Goal: Check status: Check status

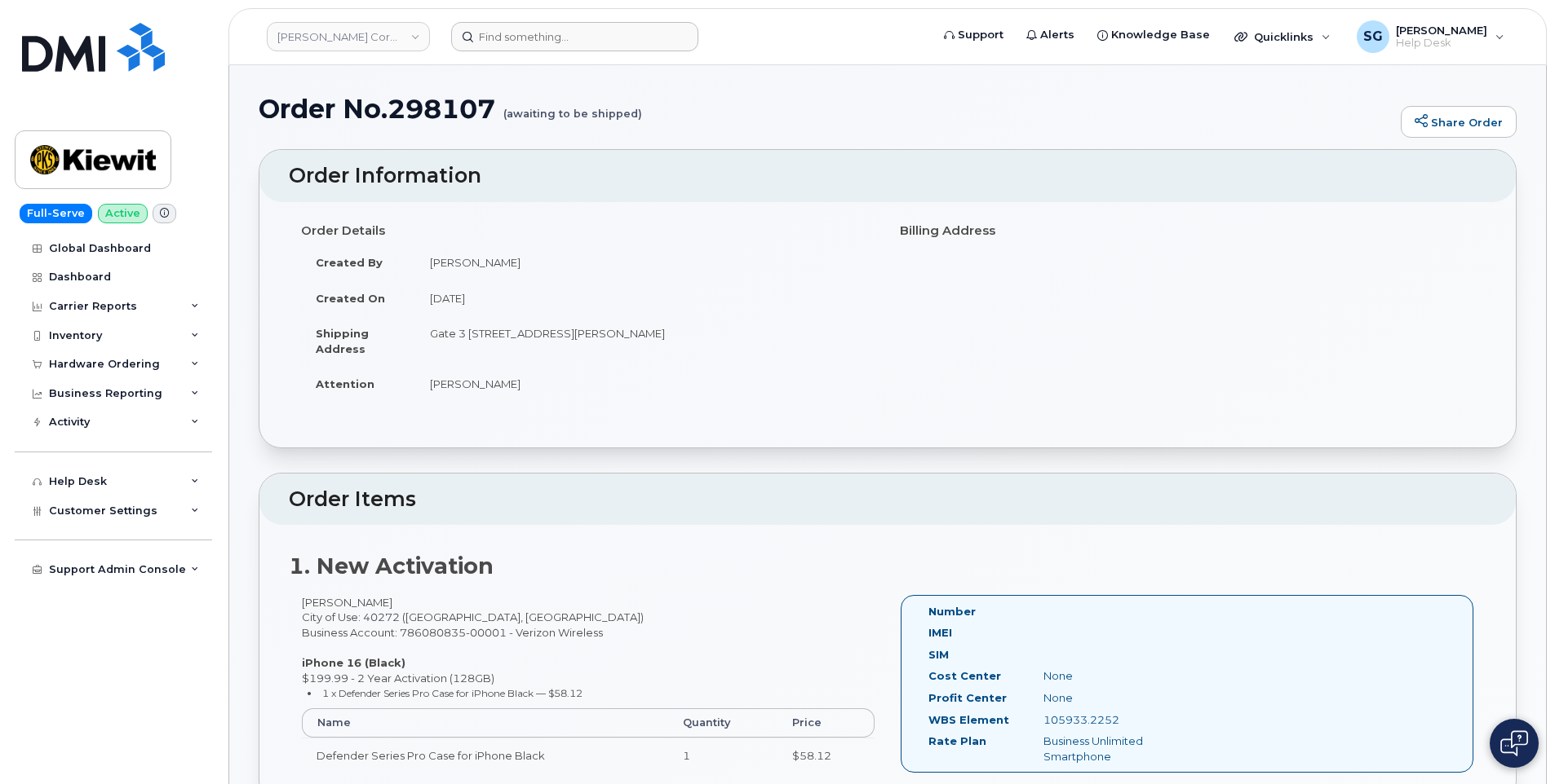
click at [586, 53] on header "Kiewit Corporation Support Alerts Knowledge Base Quicklinks Suspend / Cancel De…" at bounding box center [888, 36] width 1319 height 57
click at [580, 36] on input at bounding box center [574, 37] width 247 height 30
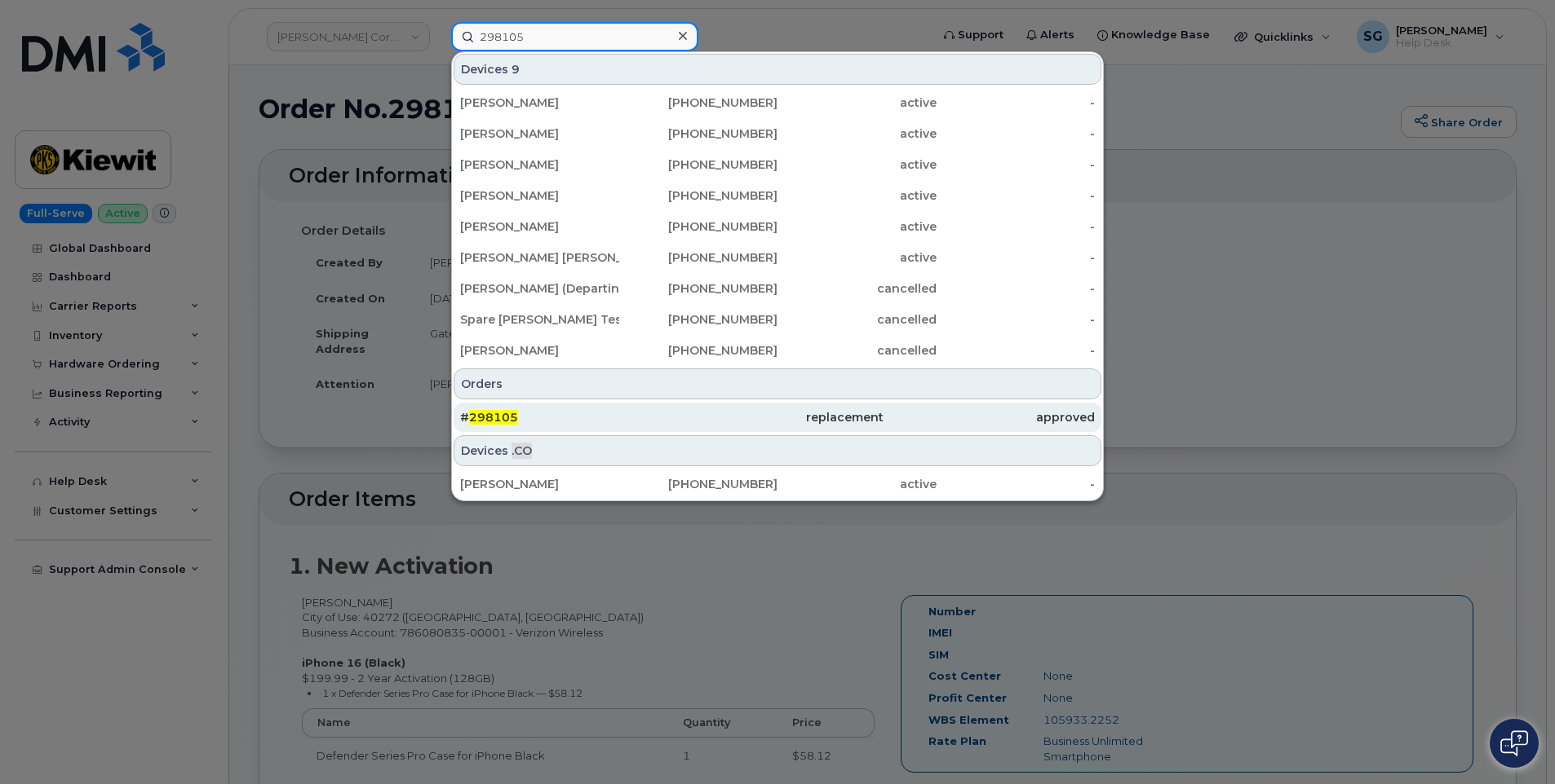
type input "298105"
drag, startPoint x: 630, startPoint y: 431, endPoint x: 636, endPoint y: 424, distance: 9.2
click at [671, 431] on div "# 298105" at bounding box center [776, 418] width 211 height 30
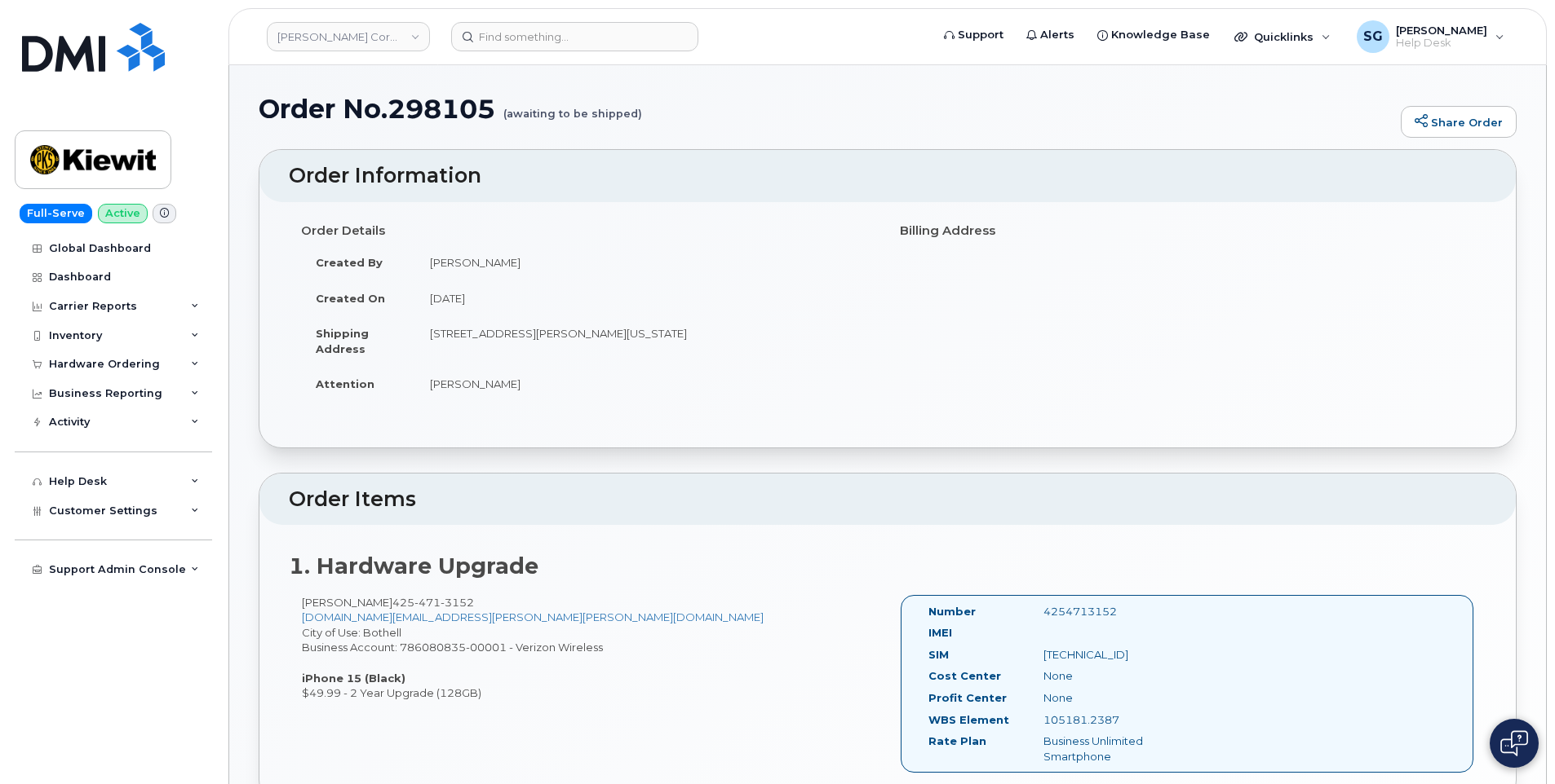
scroll to position [244, 0]
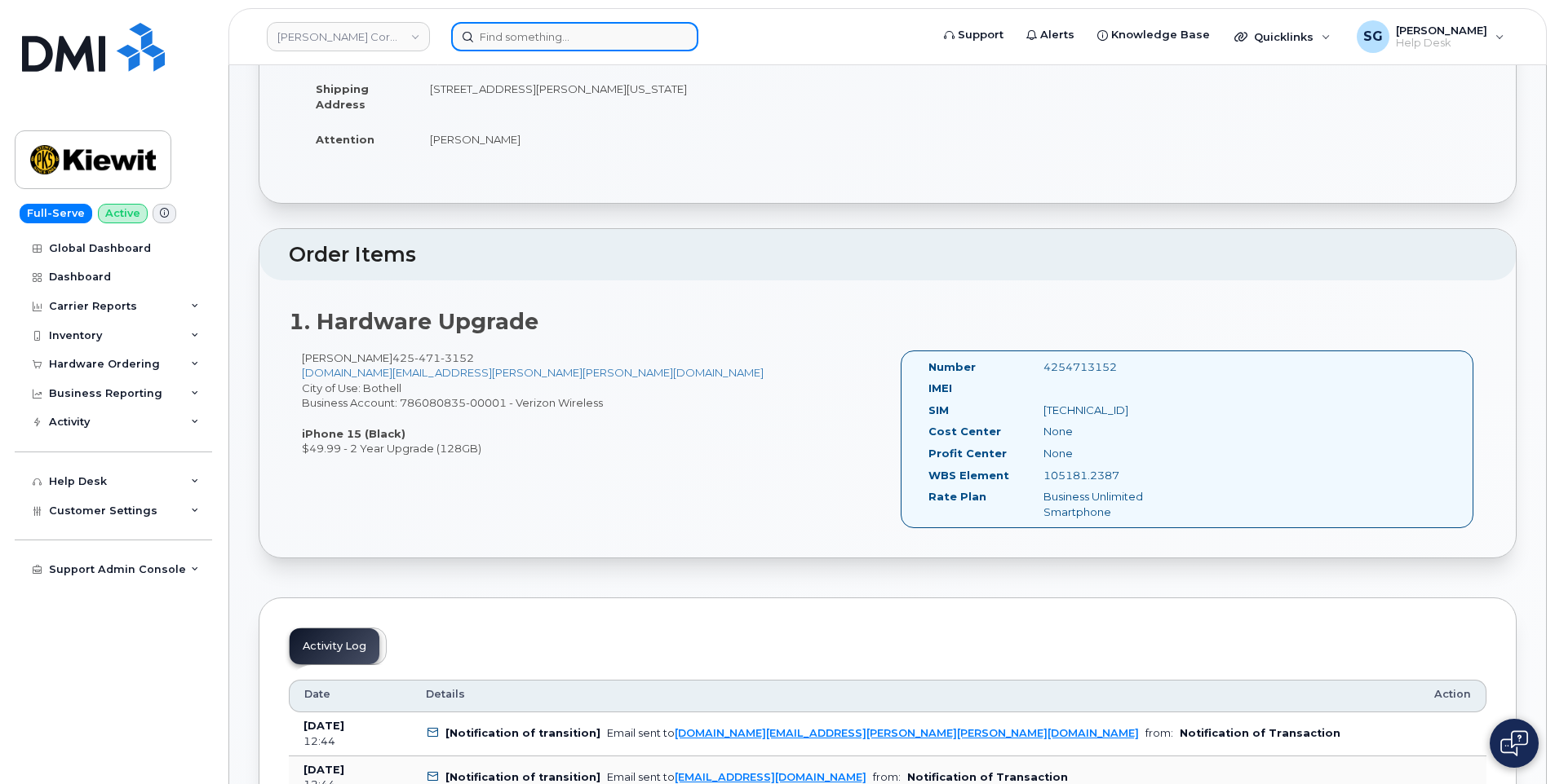
click at [574, 44] on input at bounding box center [574, 37] width 247 height 30
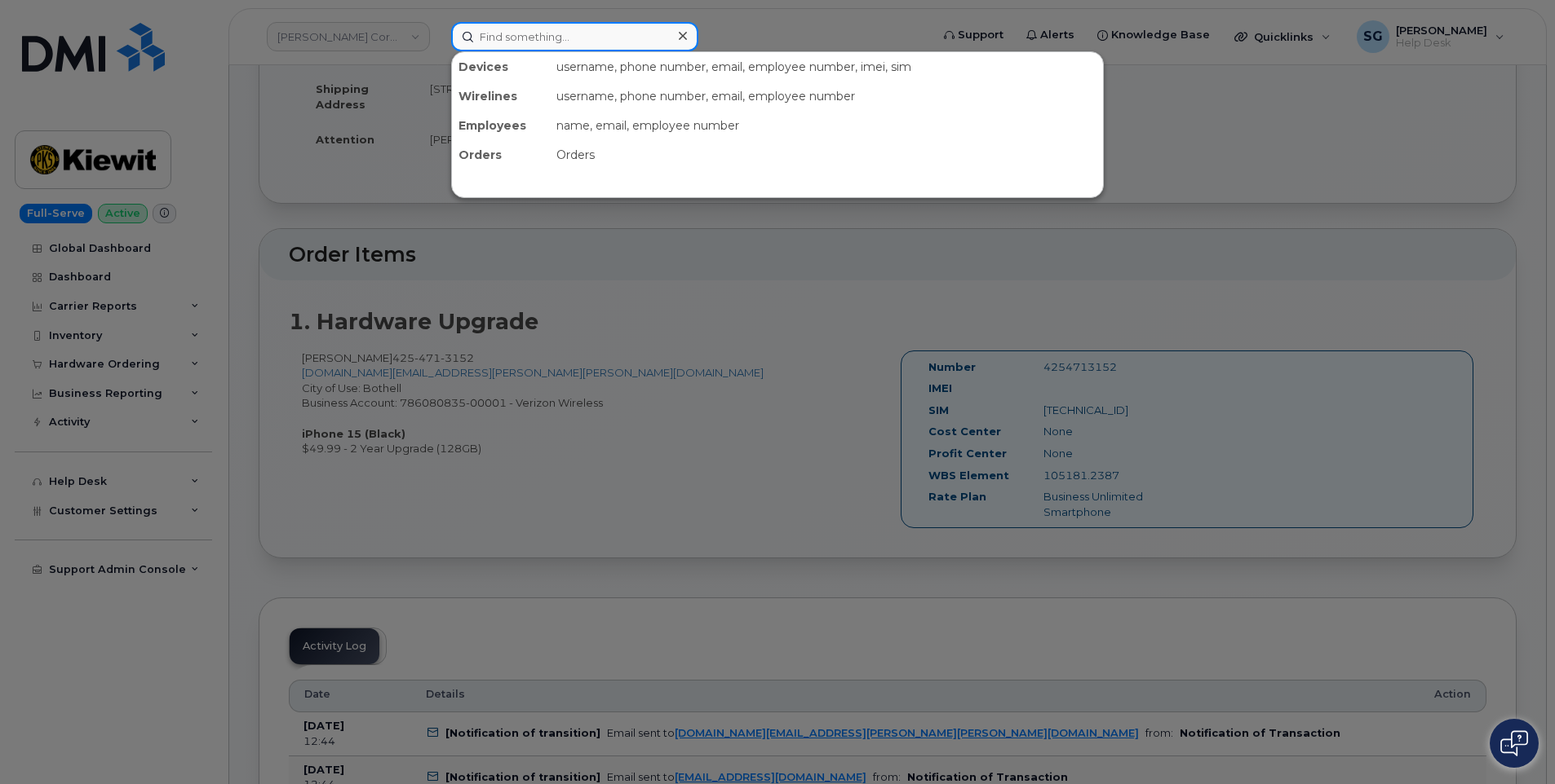
click at [642, 43] on input at bounding box center [574, 37] width 247 height 30
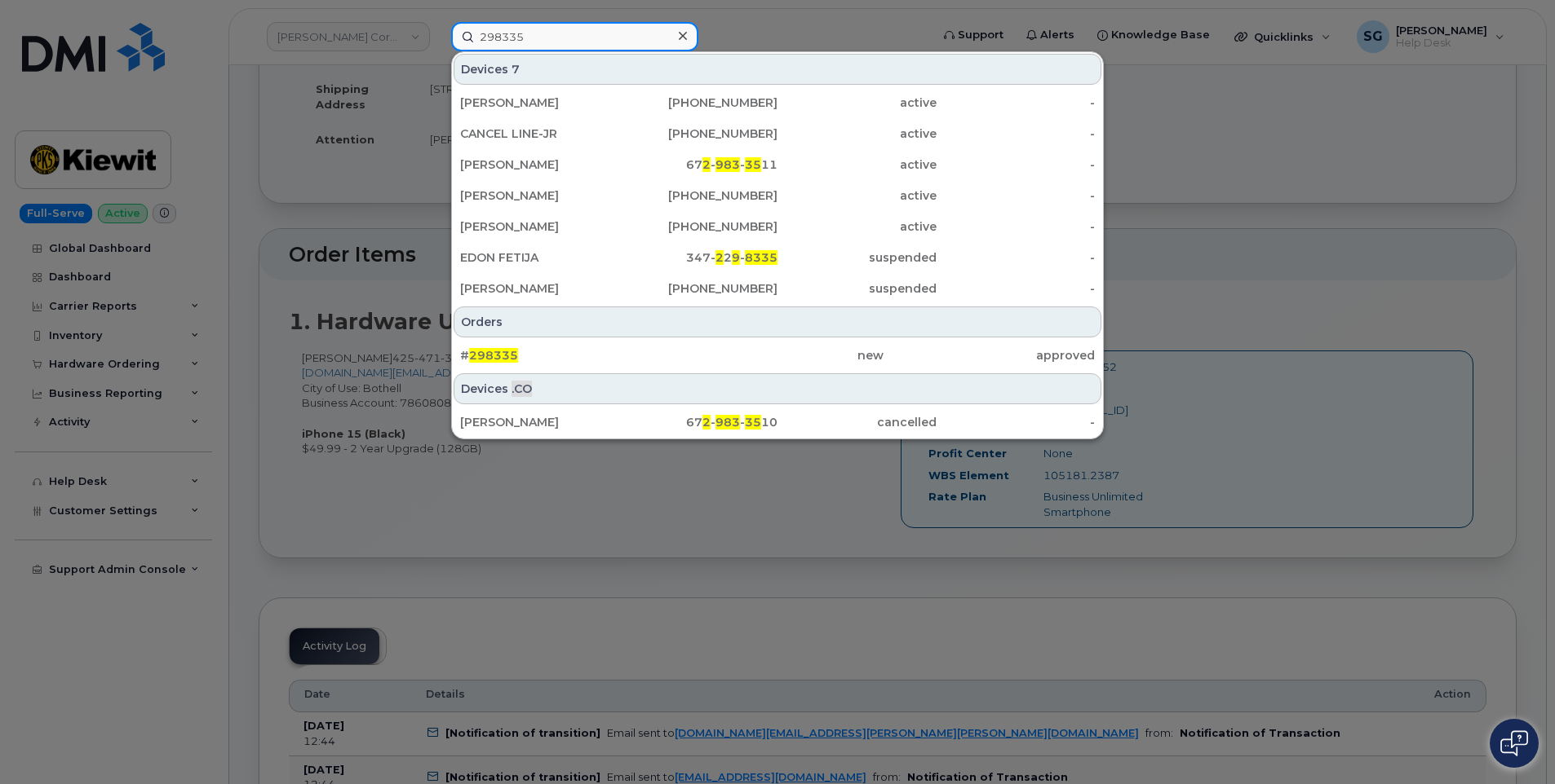
type input "298335"
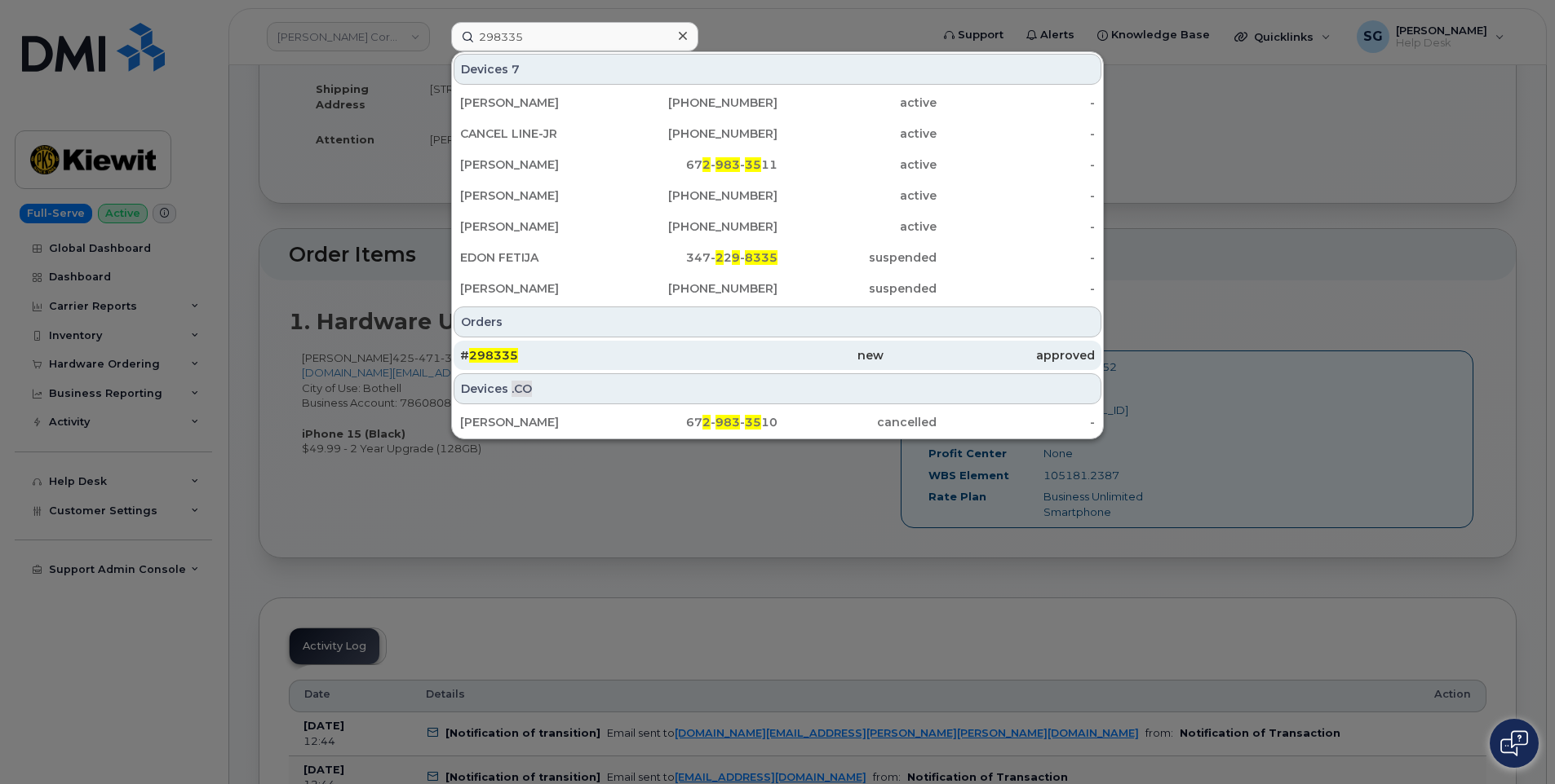
click at [671, 344] on div "# 298335" at bounding box center [776, 356] width 211 height 30
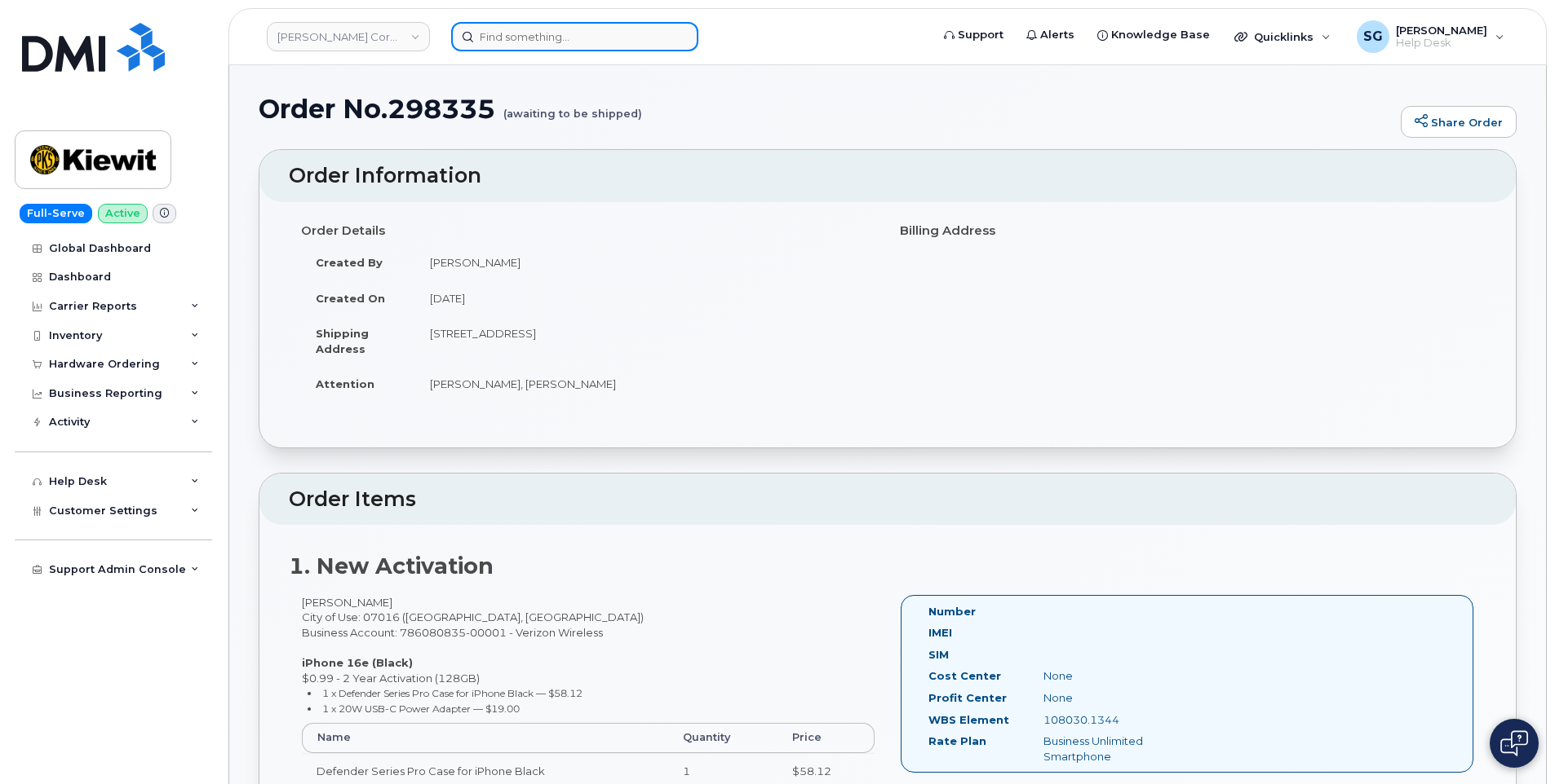
click at [503, 41] on input at bounding box center [574, 37] width 247 height 30
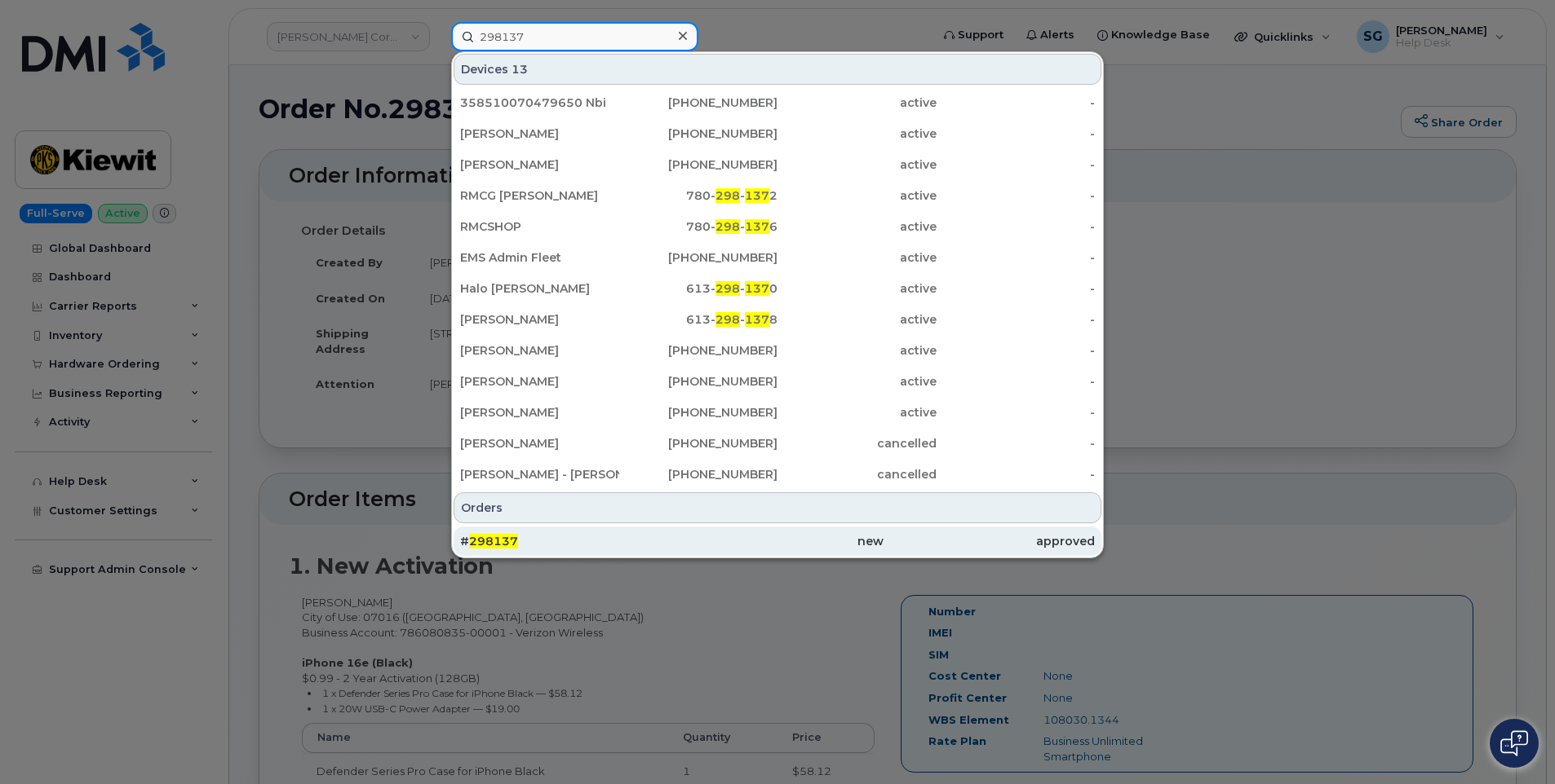
type input "298137"
click at [572, 541] on div "# 298137" at bounding box center [565, 542] width 211 height 17
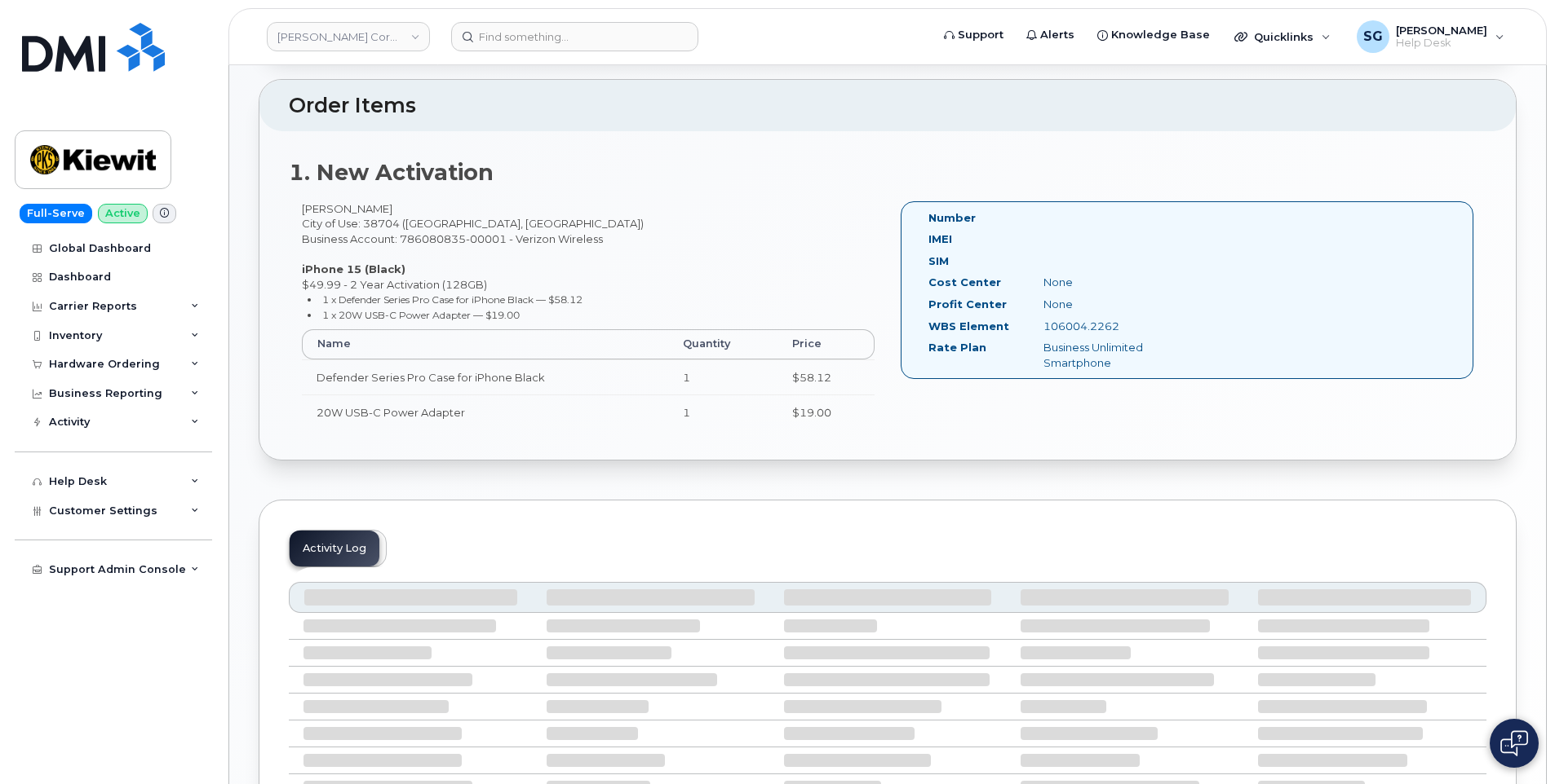
scroll to position [408, 0]
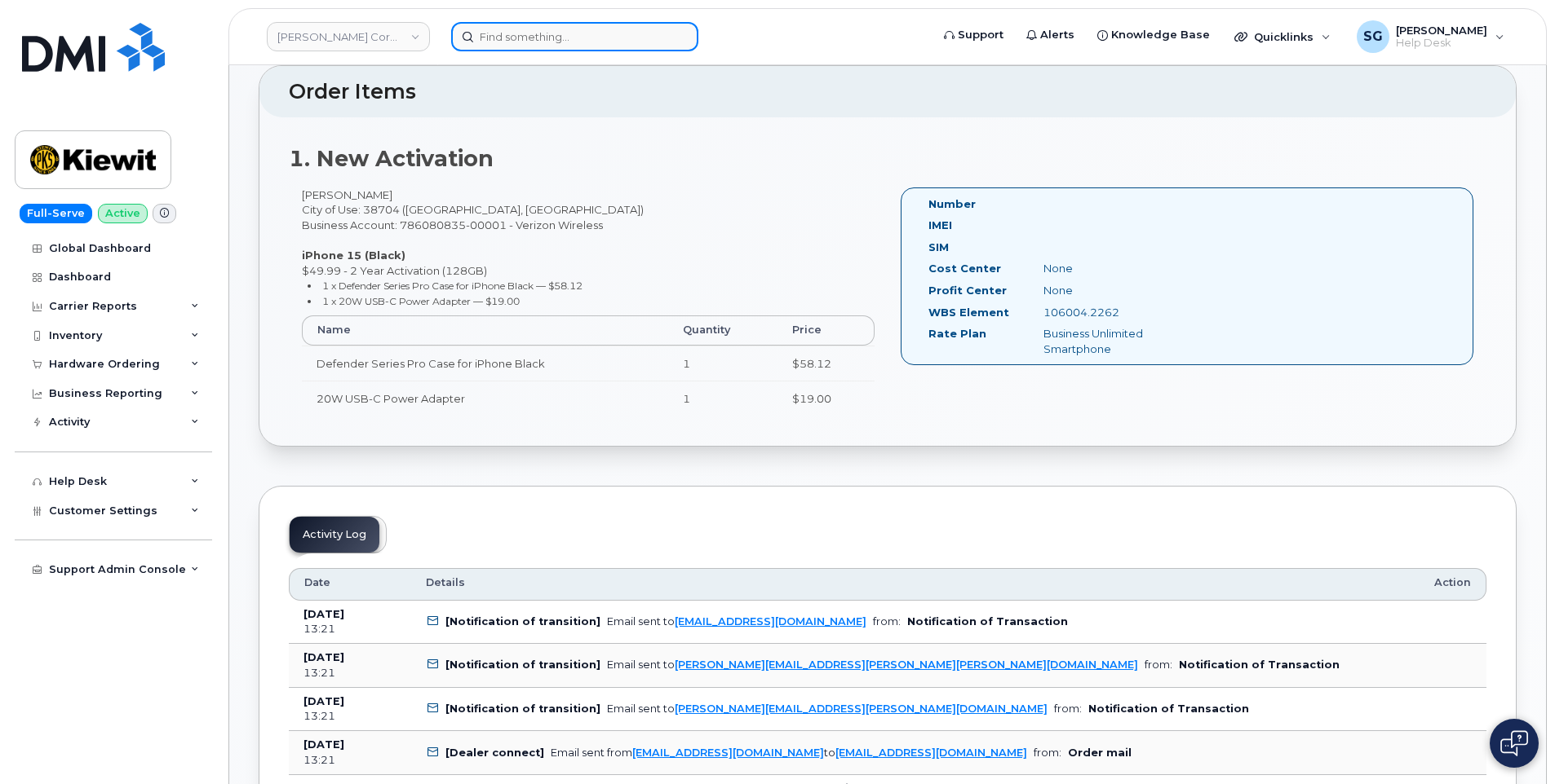
click at [513, 39] on input at bounding box center [574, 37] width 247 height 30
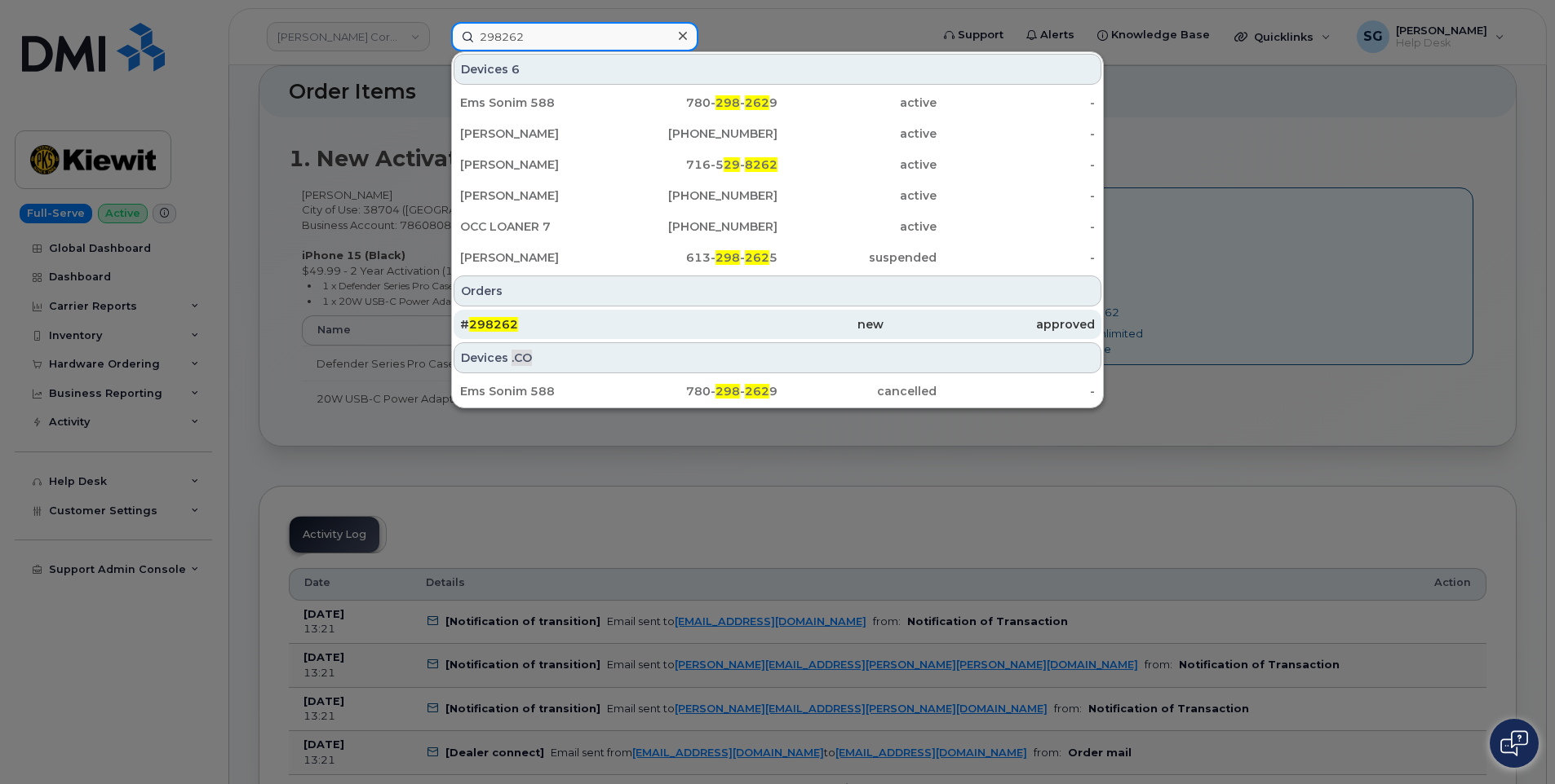
type input "298262"
click at [701, 327] on div "new" at bounding box center [776, 325] width 211 height 17
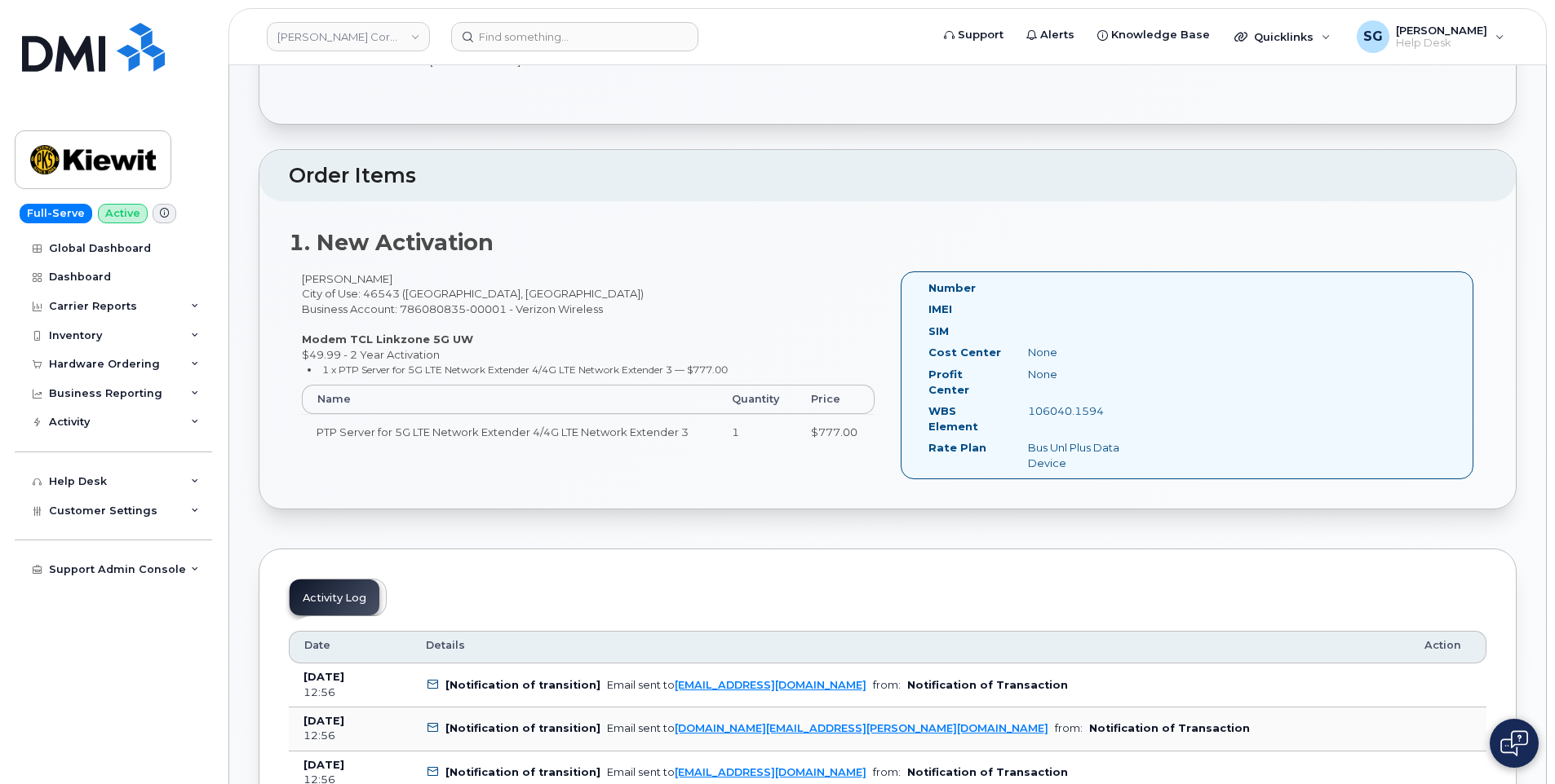
scroll to position [351, 0]
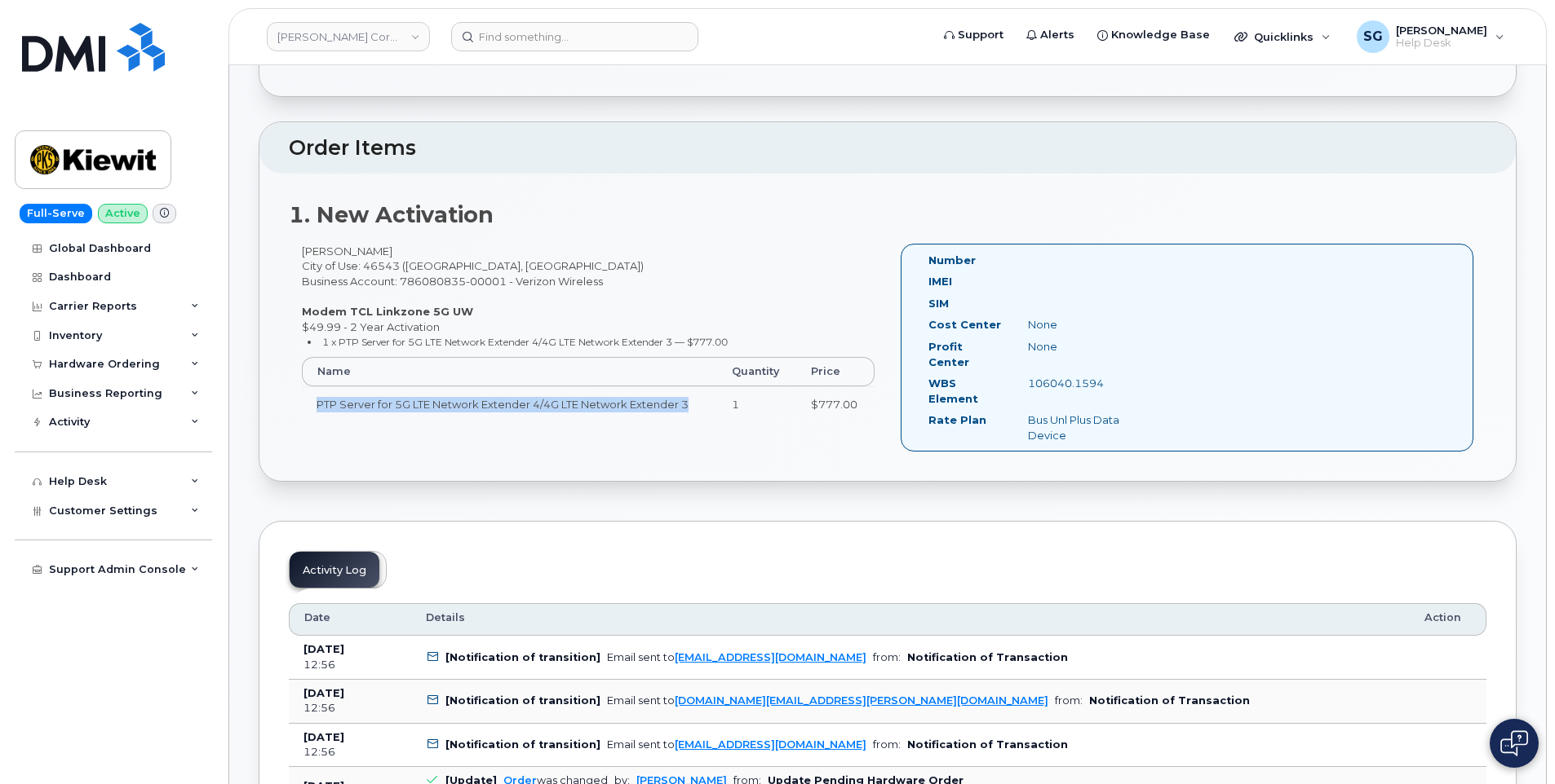
drag, startPoint x: 694, startPoint y: 400, endPoint x: 317, endPoint y: 410, distance: 377.1
click at [317, 410] on td "PTP Server for 5G LTE Network Extender 4/4G LTE Network Extender 3" at bounding box center [509, 404] width 415 height 36
copy td "PTP Server for 5G LTE Network Extender 4/4G LTE Network Extender 3"
click at [571, 33] on input at bounding box center [574, 37] width 247 height 30
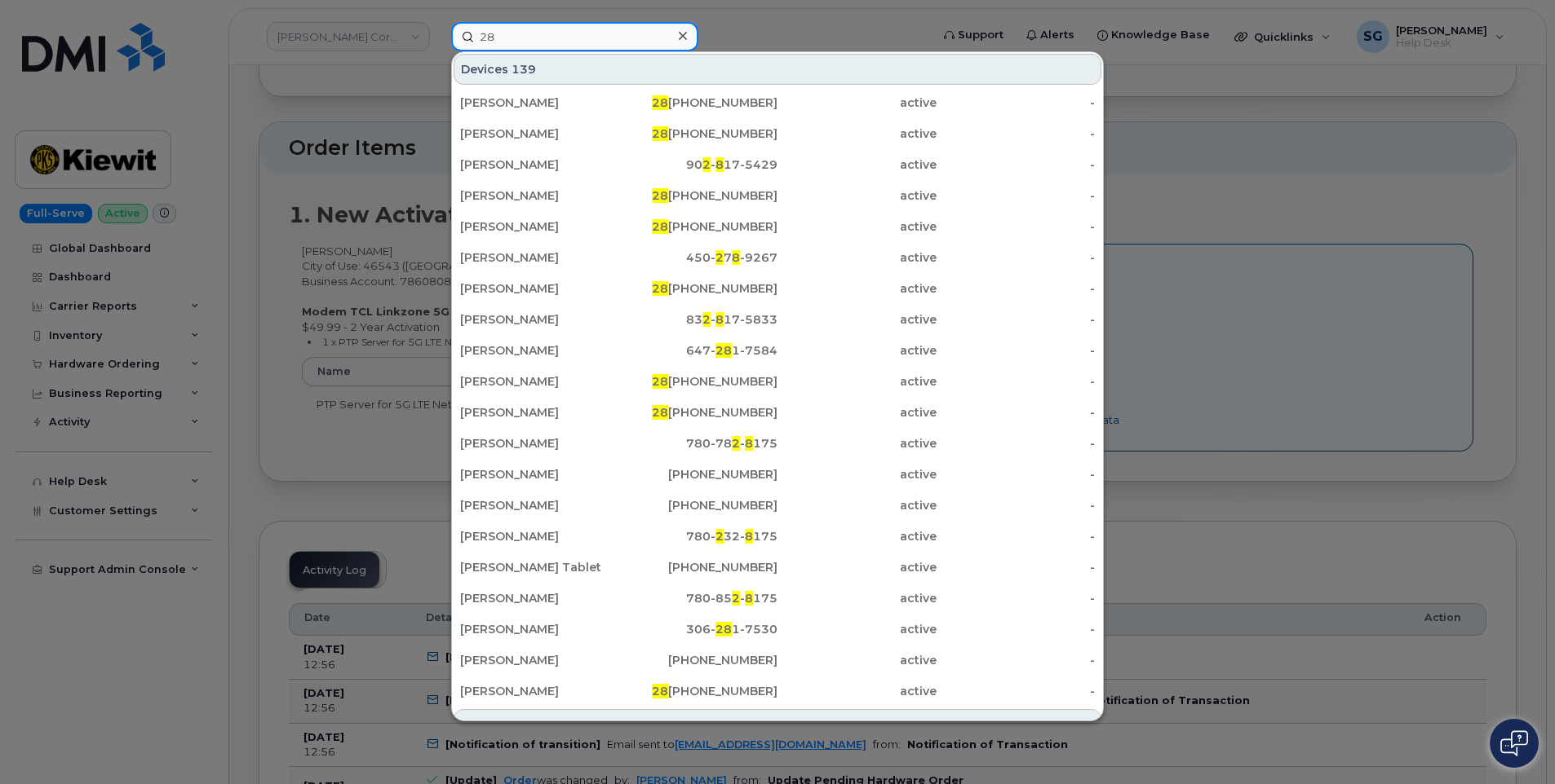
type input "2"
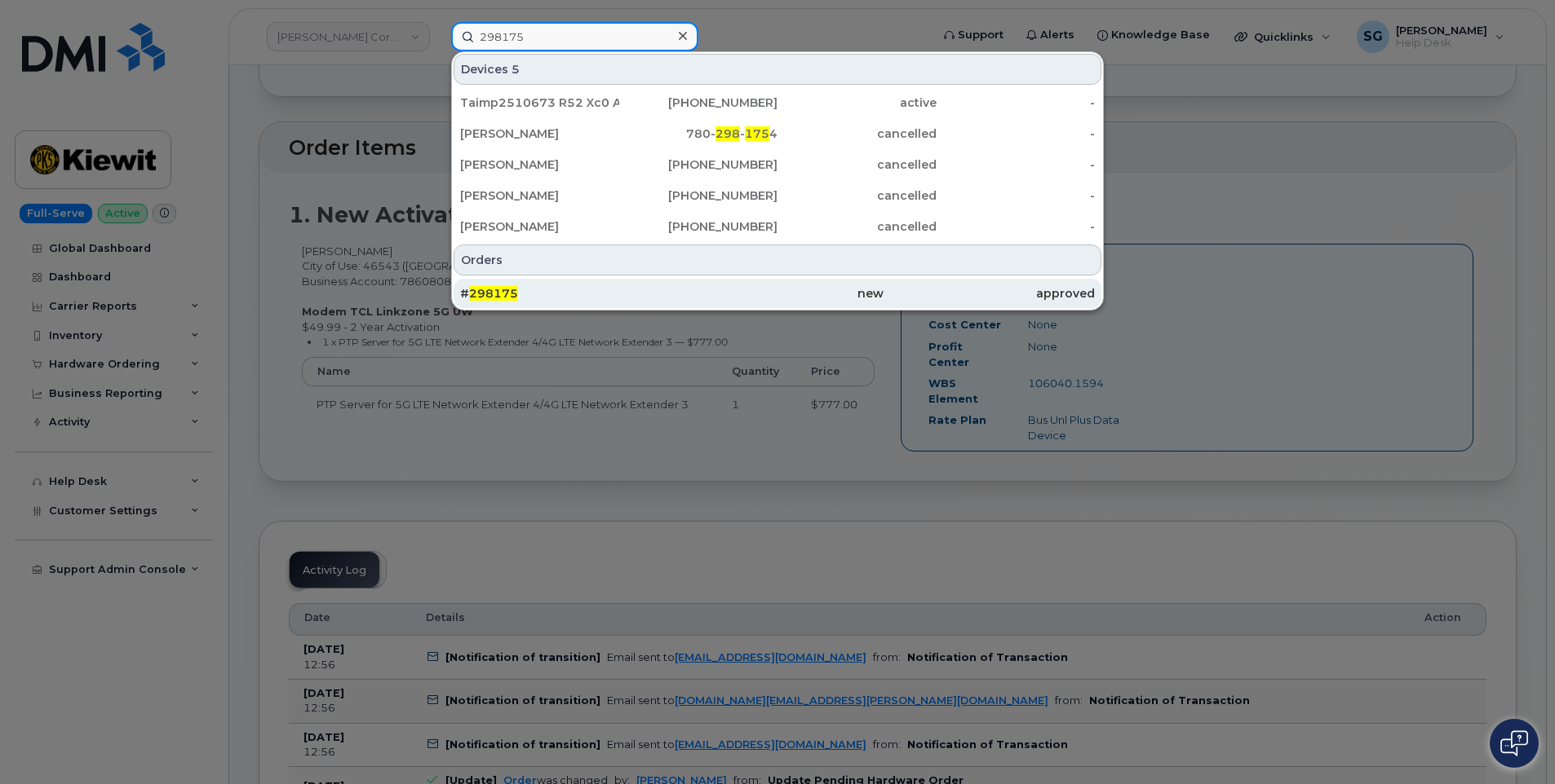
type input "298175"
click at [711, 293] on div "new" at bounding box center [776, 294] width 211 height 17
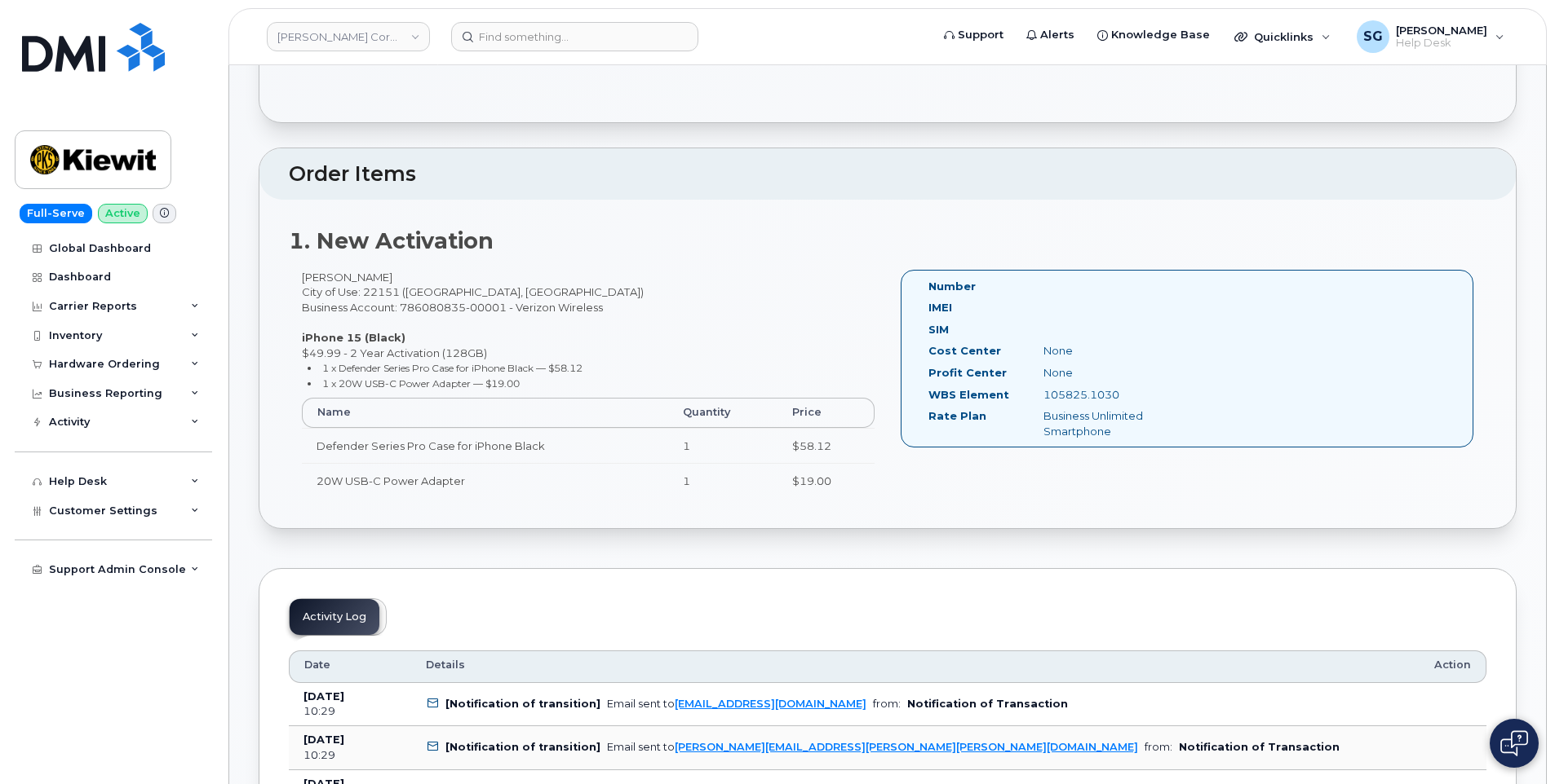
scroll to position [326, 0]
click at [589, 31] on input at bounding box center [574, 37] width 247 height 30
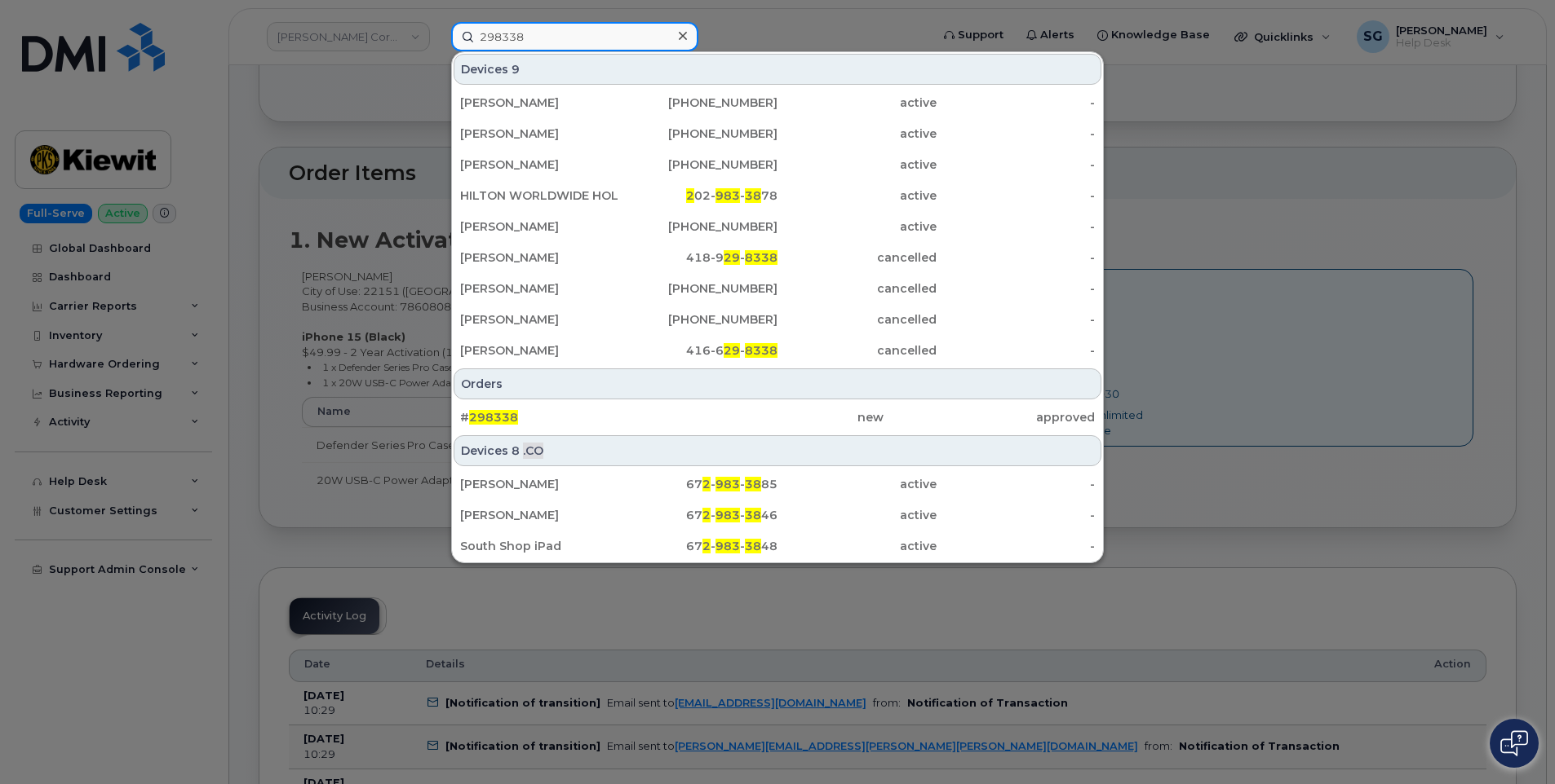
type input "298338"
click at [899, 418] on div "approved" at bounding box center [989, 418] width 211 height 17
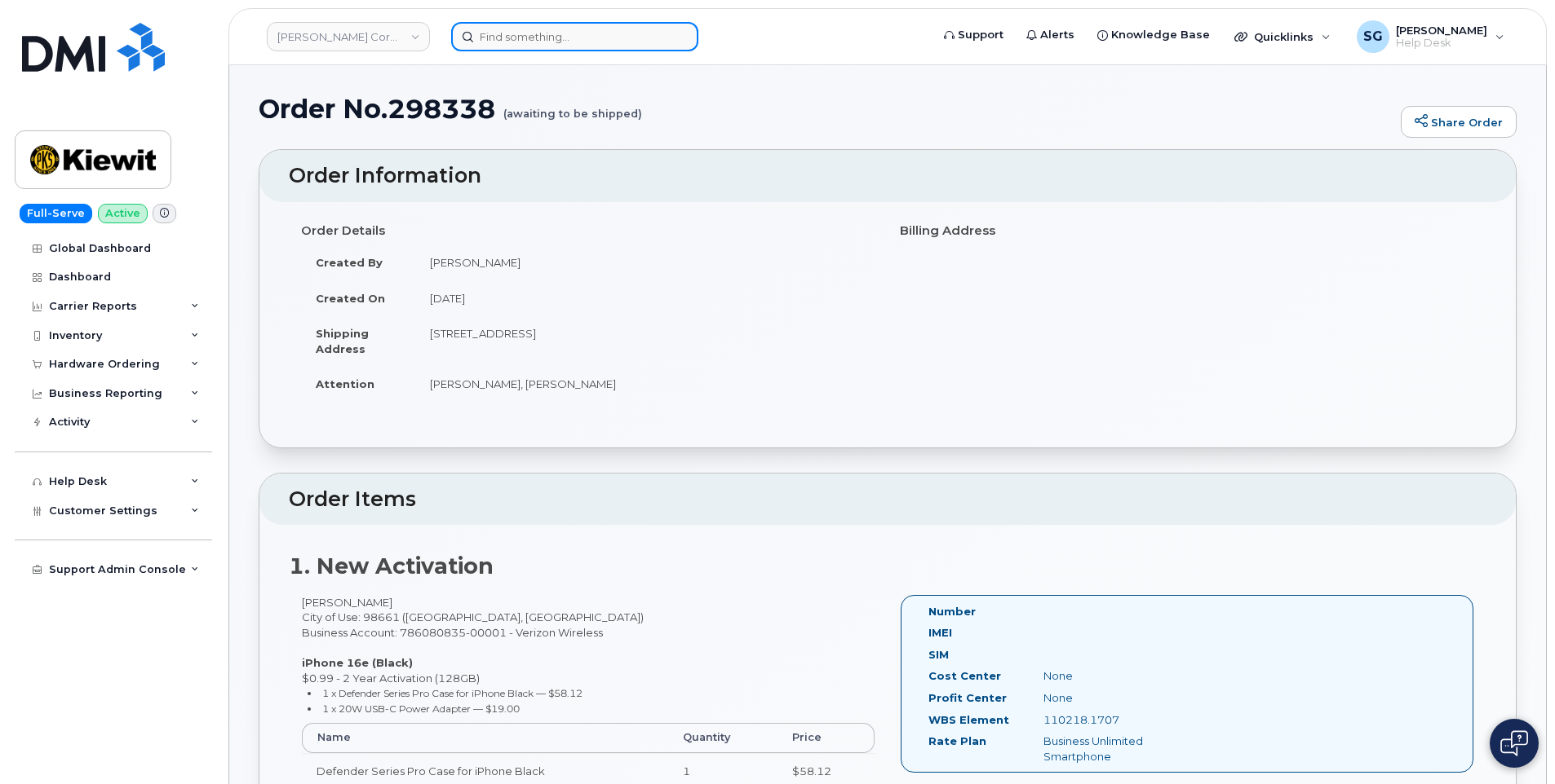
click at [519, 31] on input at bounding box center [574, 37] width 247 height 30
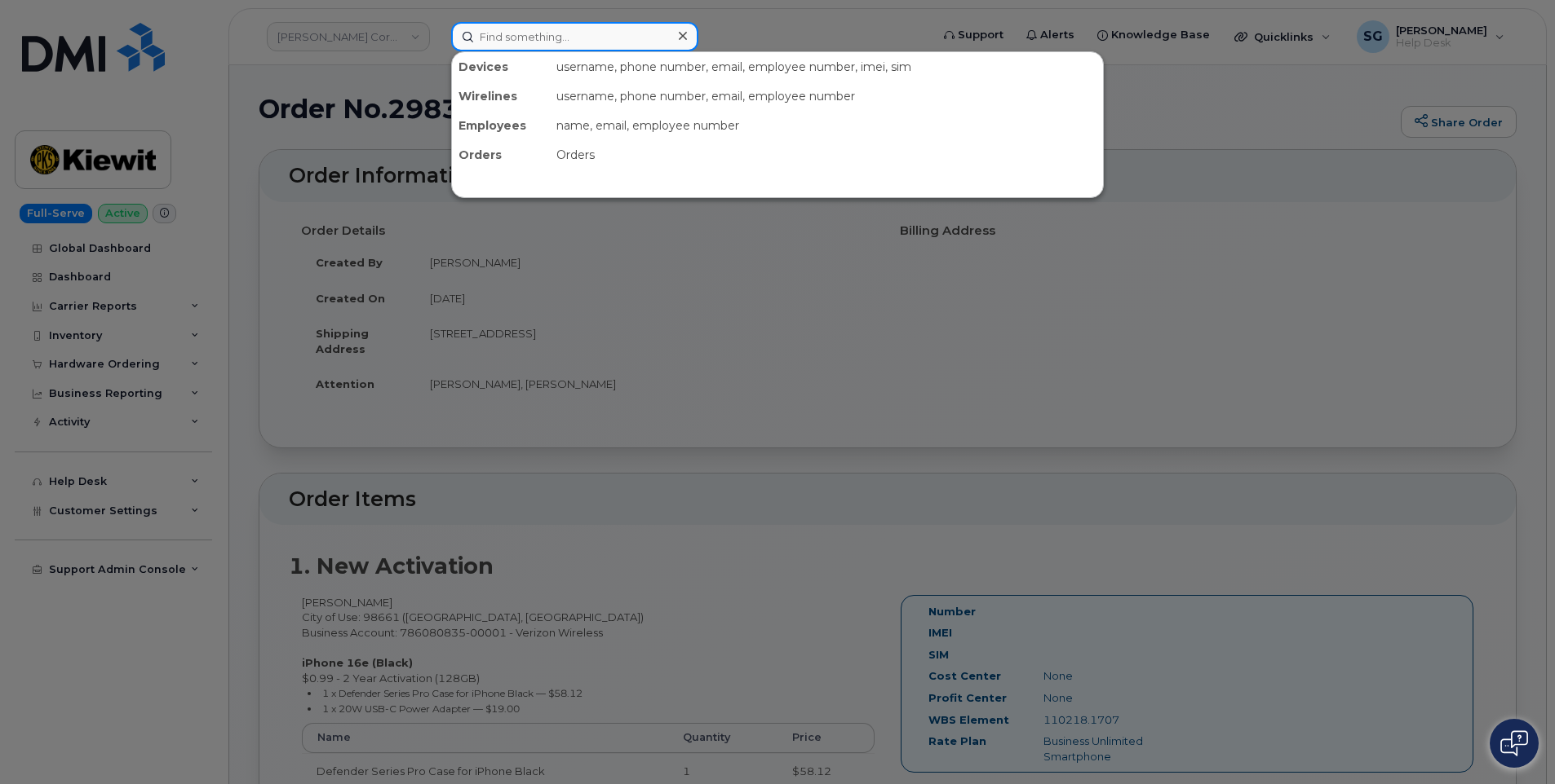
click at [665, 44] on input at bounding box center [574, 37] width 247 height 30
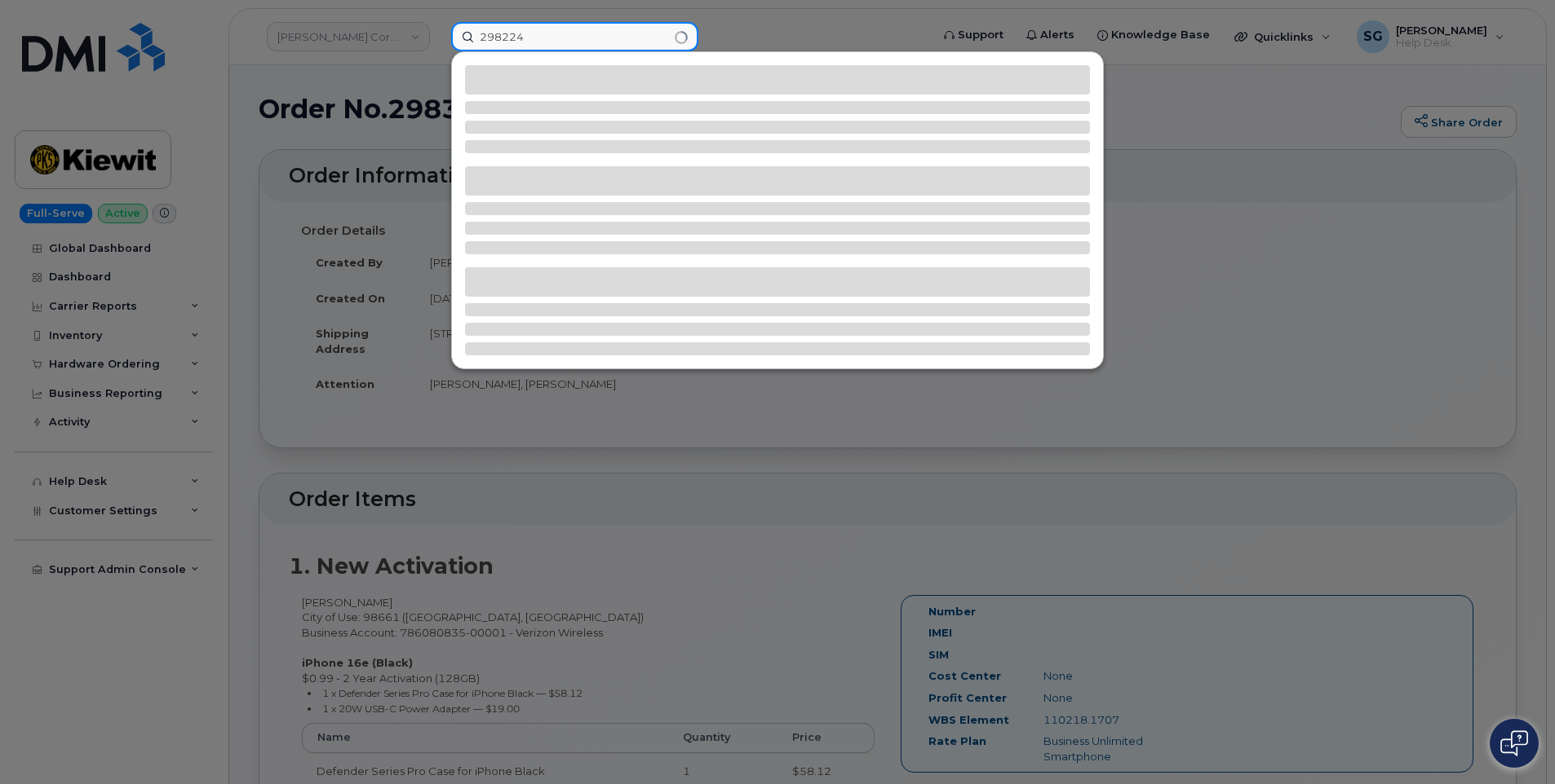
type input "298224"
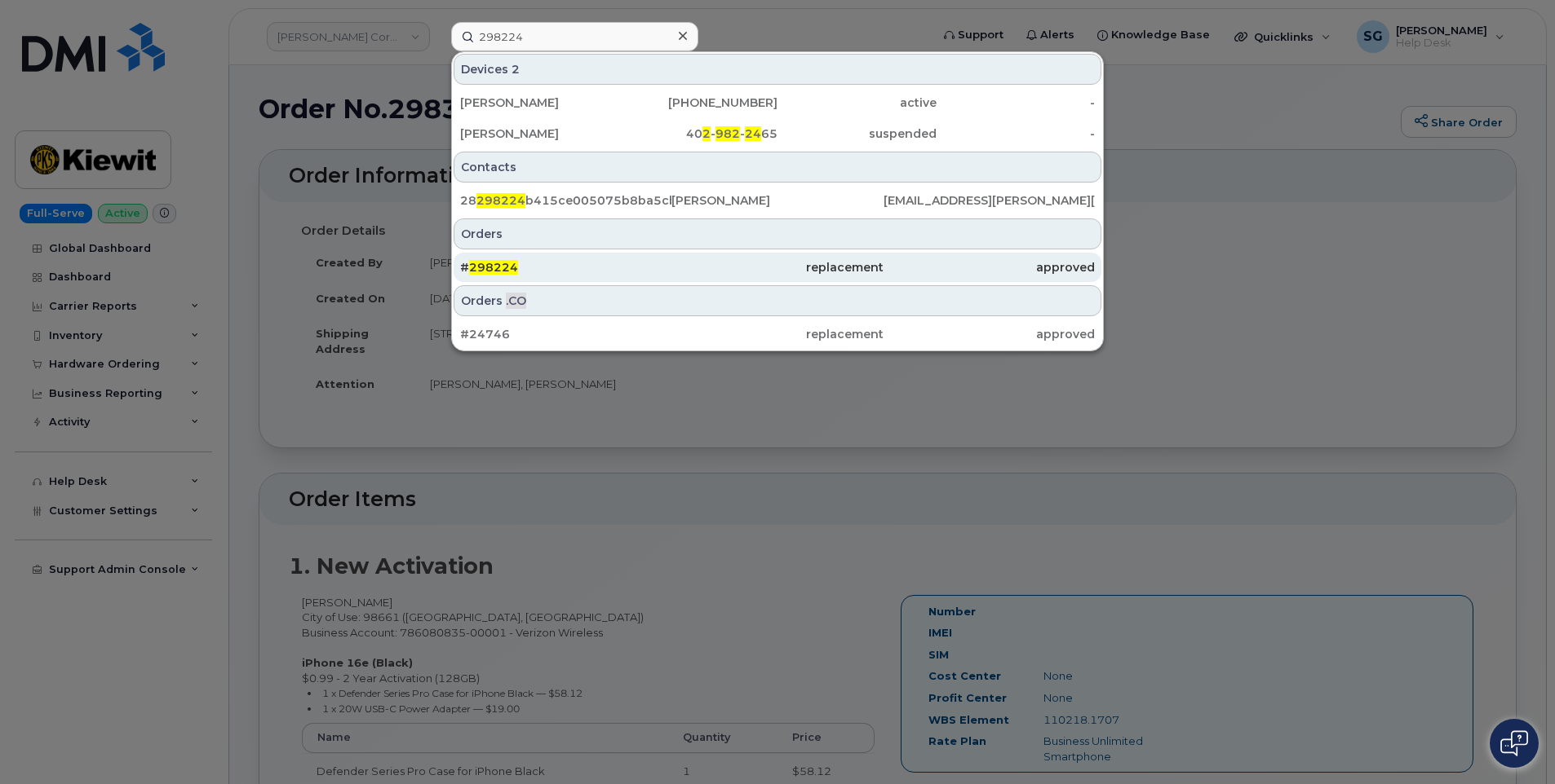
click at [884, 279] on div "replacement" at bounding box center [989, 268] width 211 height 30
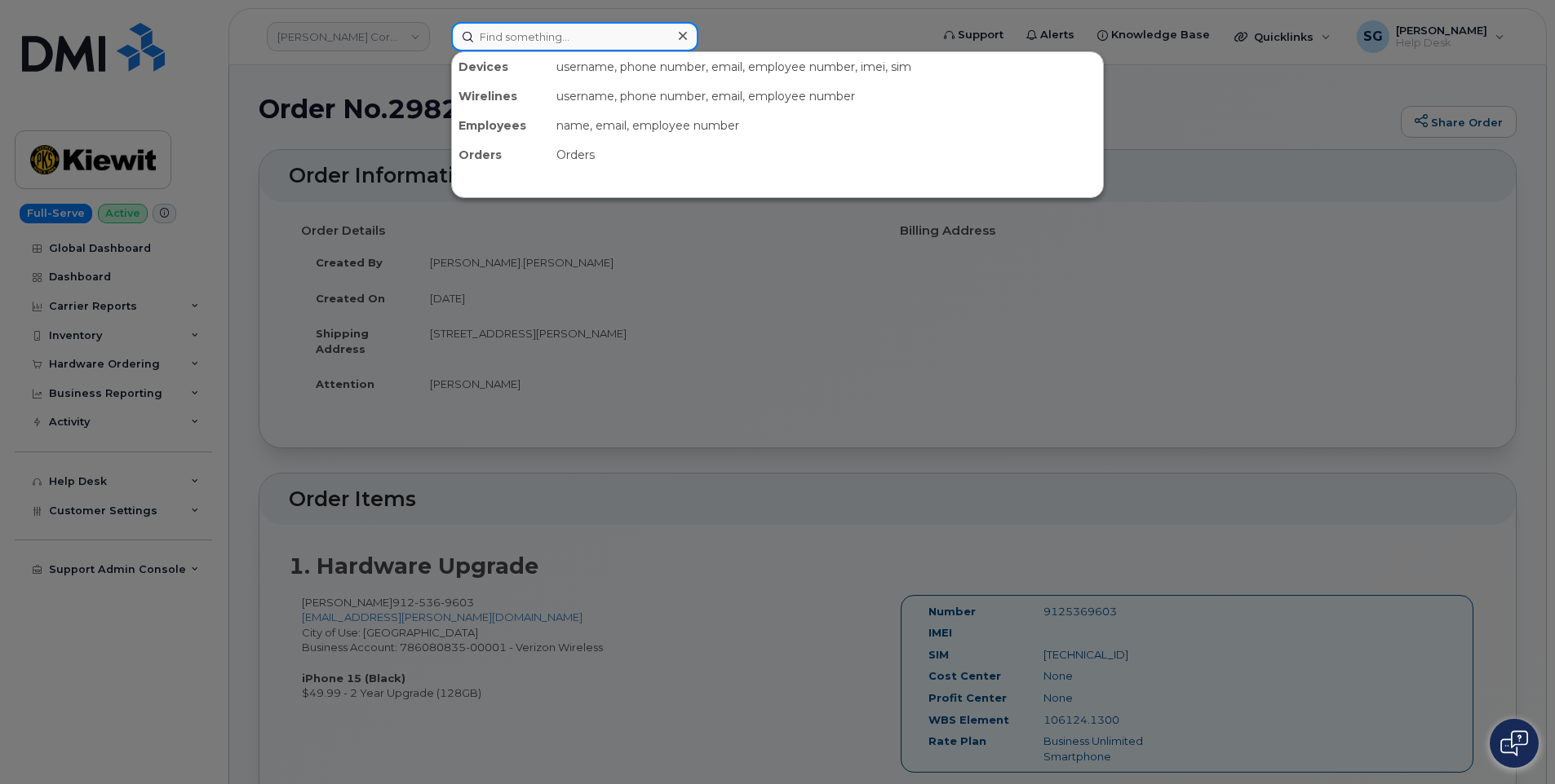
click at [580, 44] on input at bounding box center [574, 37] width 247 height 30
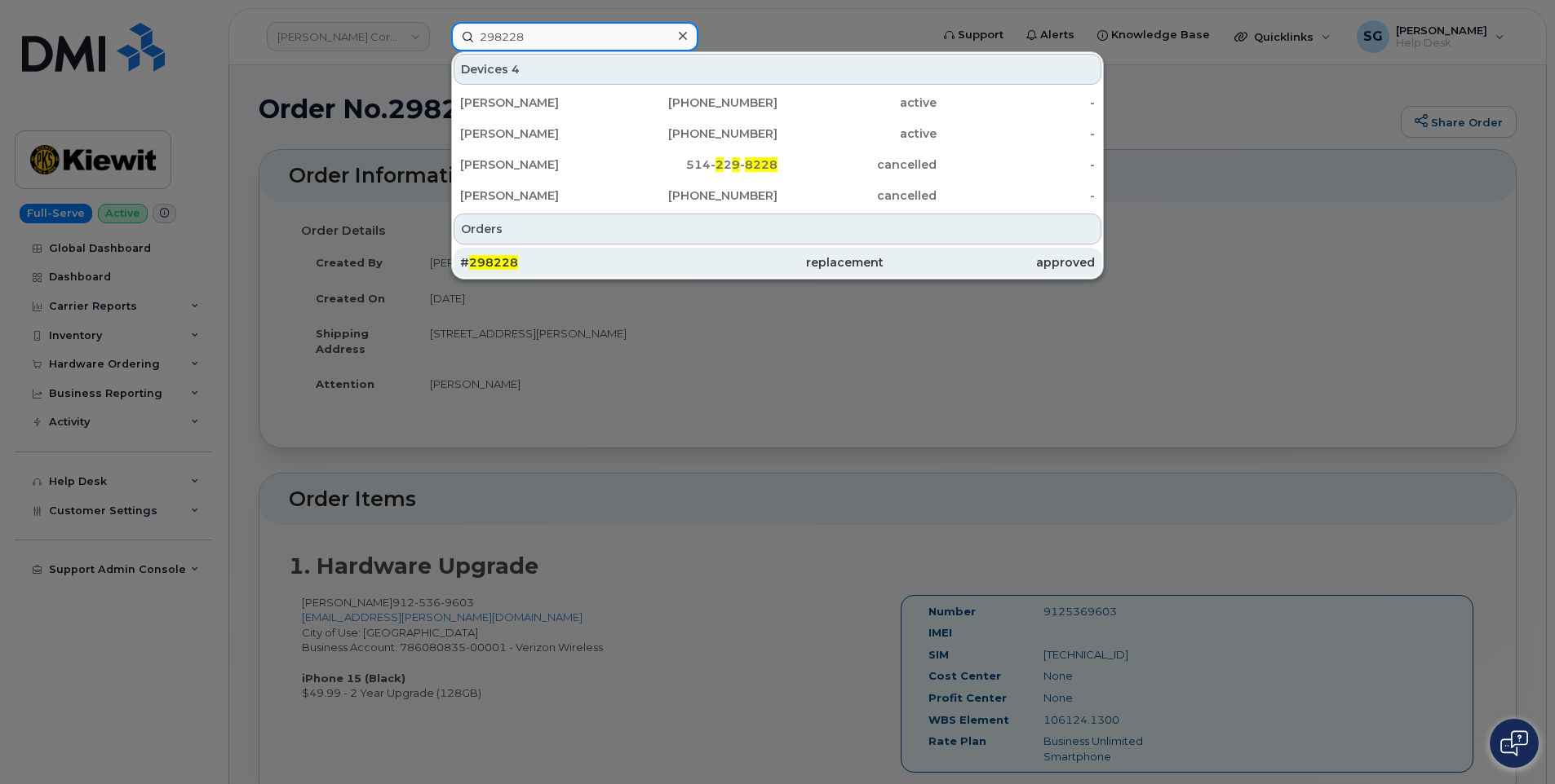
type input "298228"
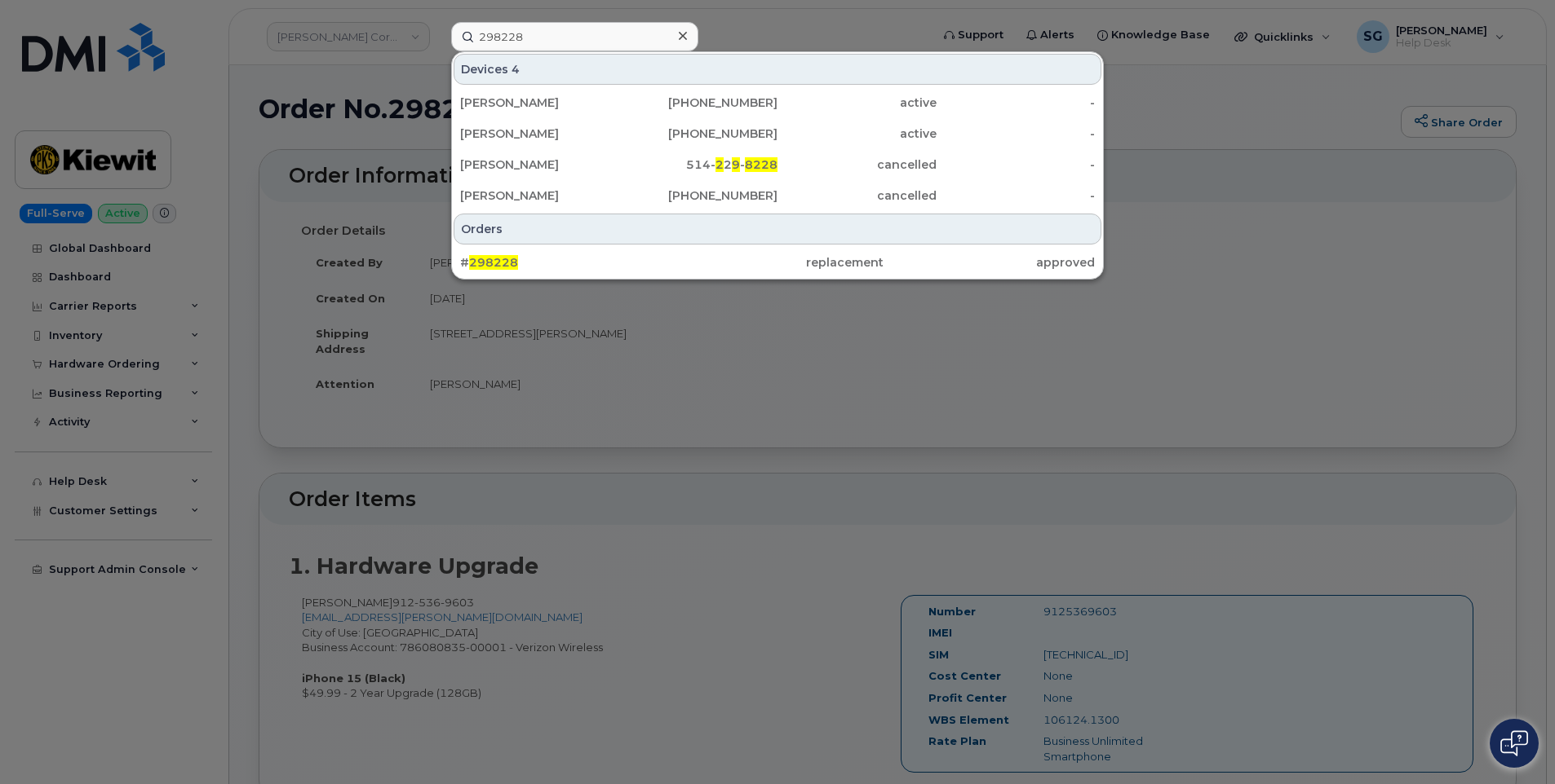
drag, startPoint x: 775, startPoint y: 251, endPoint x: 808, endPoint y: 236, distance: 36.2
click at [884, 251] on div "replacement" at bounding box center [989, 263] width 211 height 30
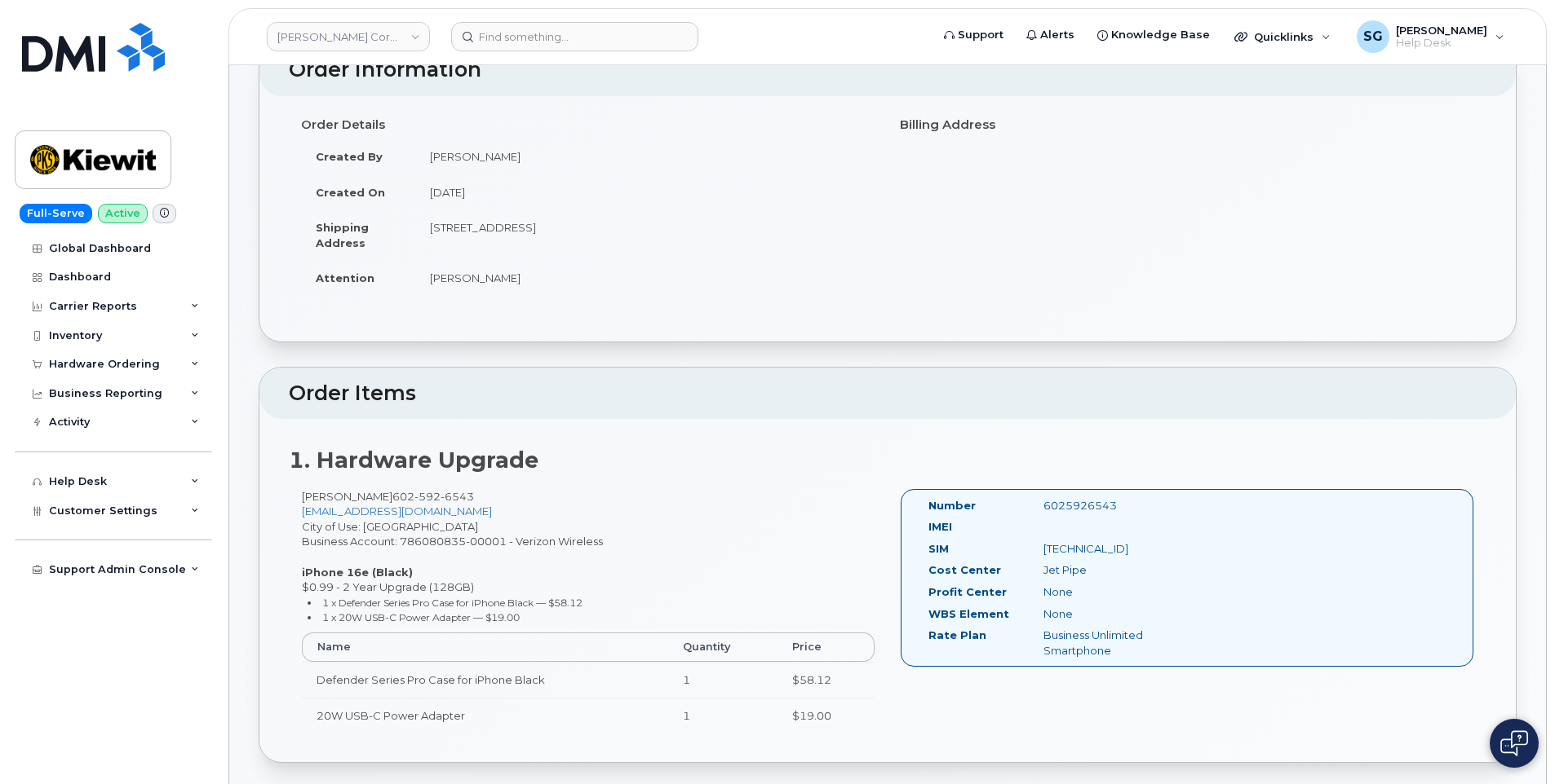
scroll to position [244, 0]
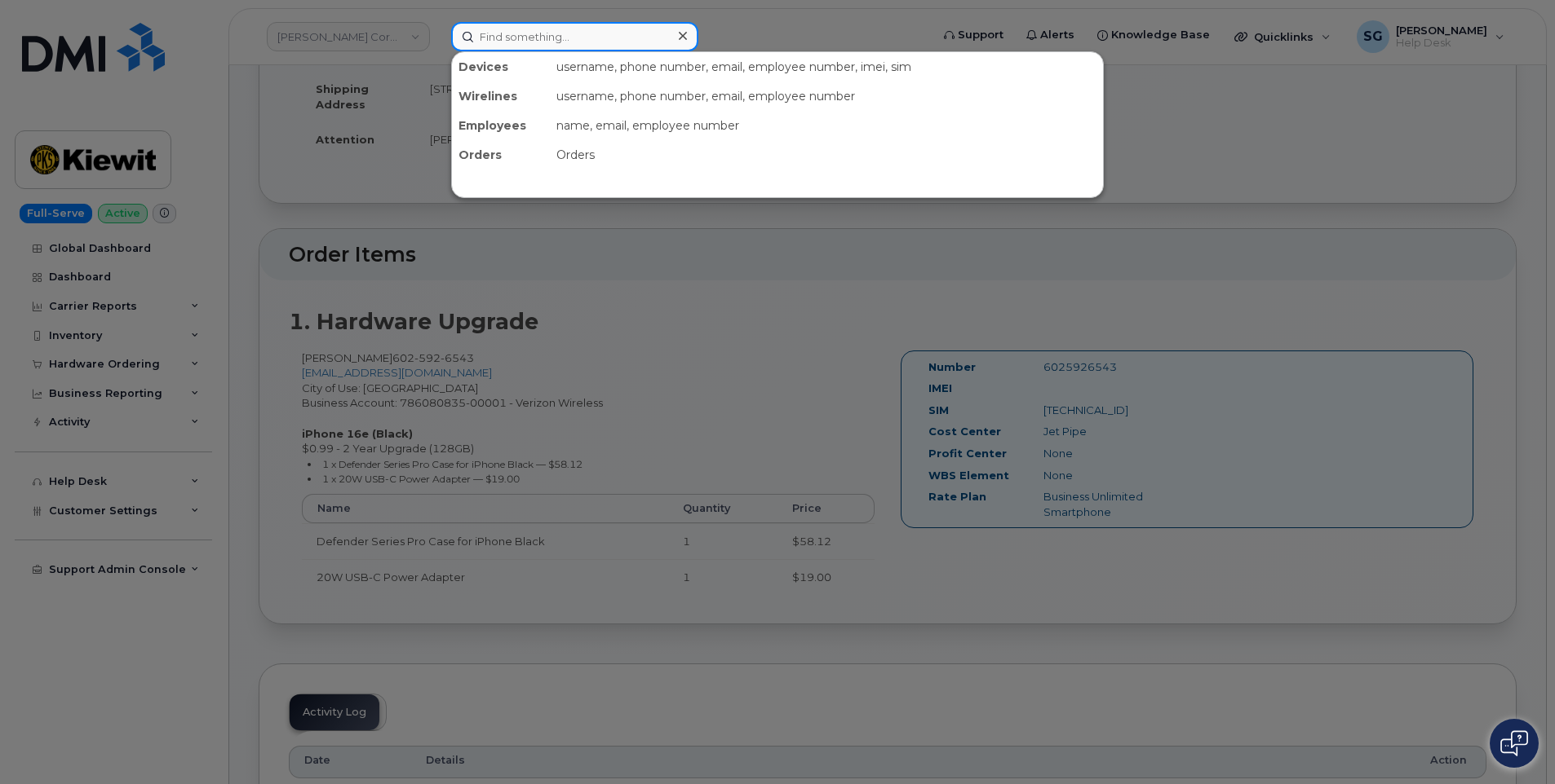
click at [645, 24] on input at bounding box center [574, 37] width 247 height 30
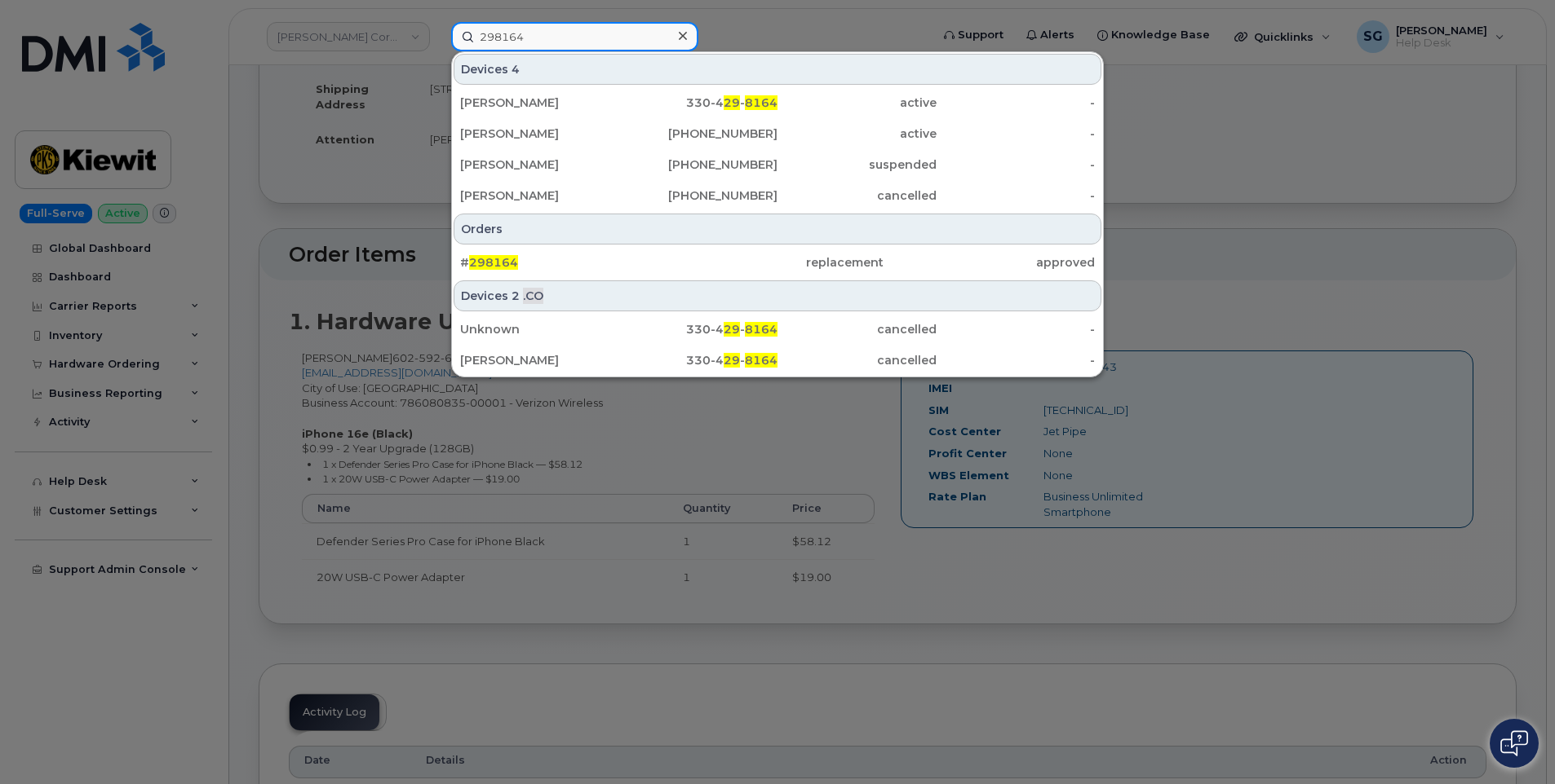
type input "298164"
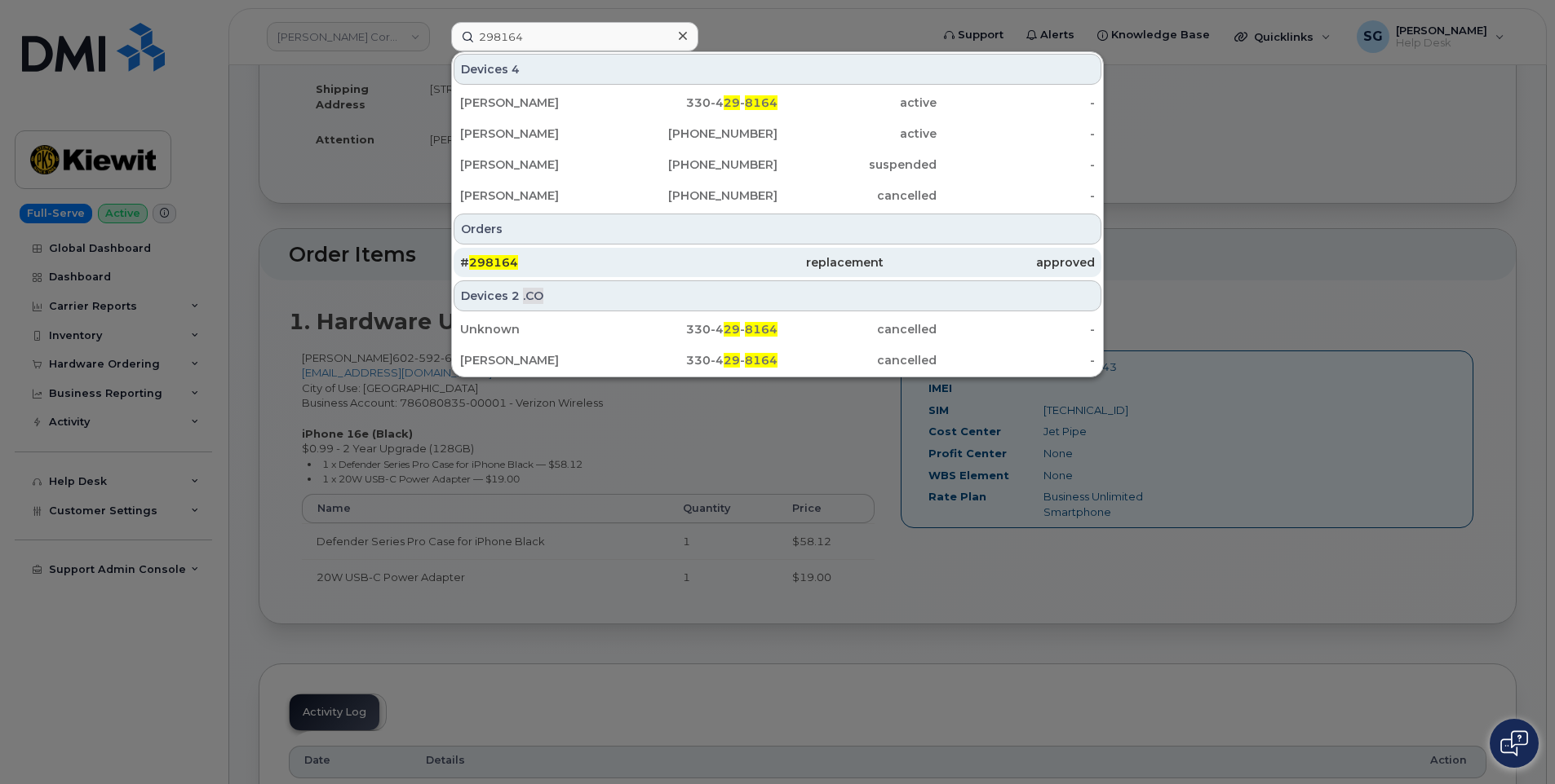
click at [786, 260] on div "replacement" at bounding box center [776, 263] width 211 height 17
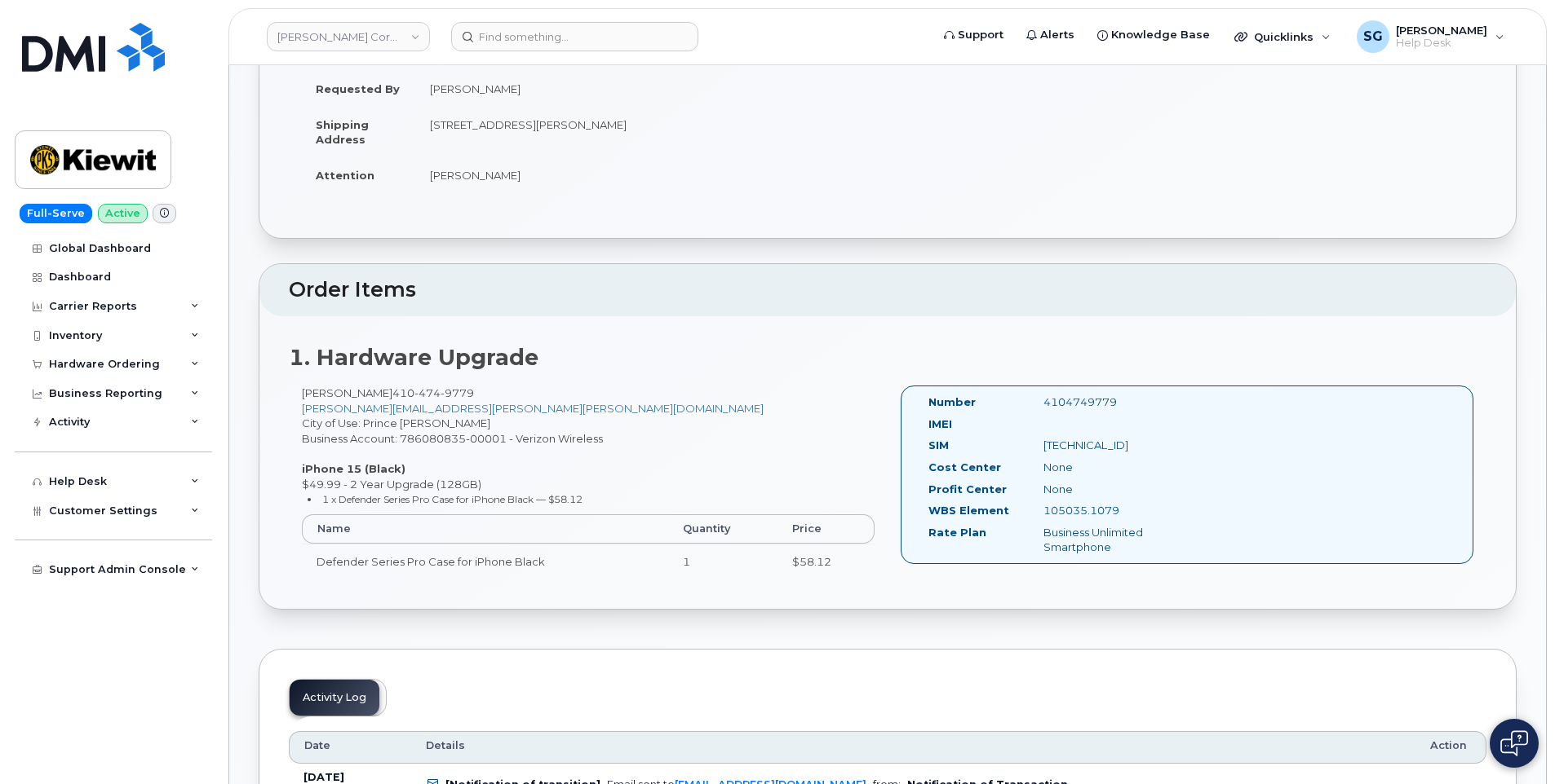
scroll to position [326, 0]
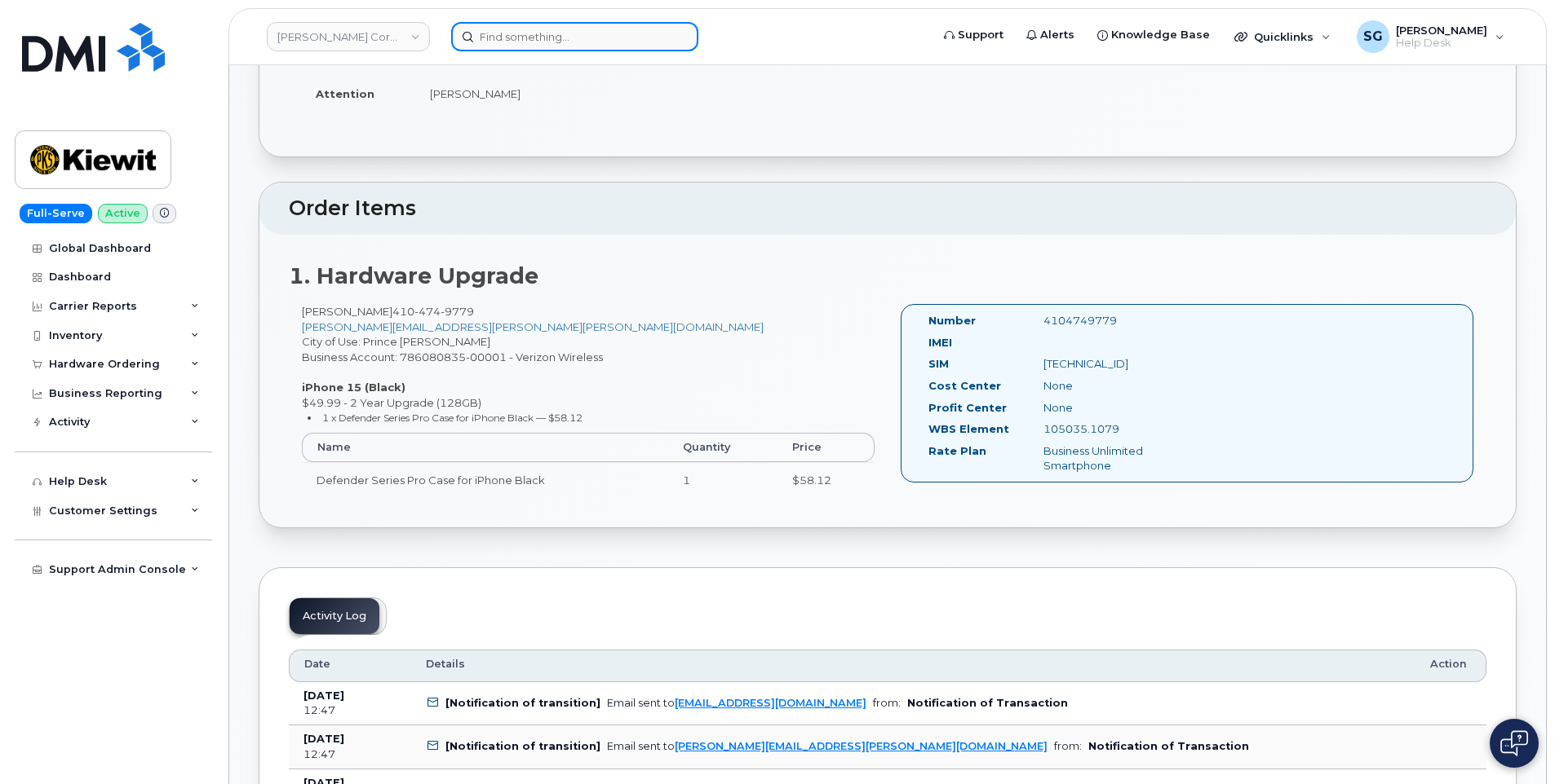
click at [555, 41] on input at bounding box center [574, 37] width 247 height 30
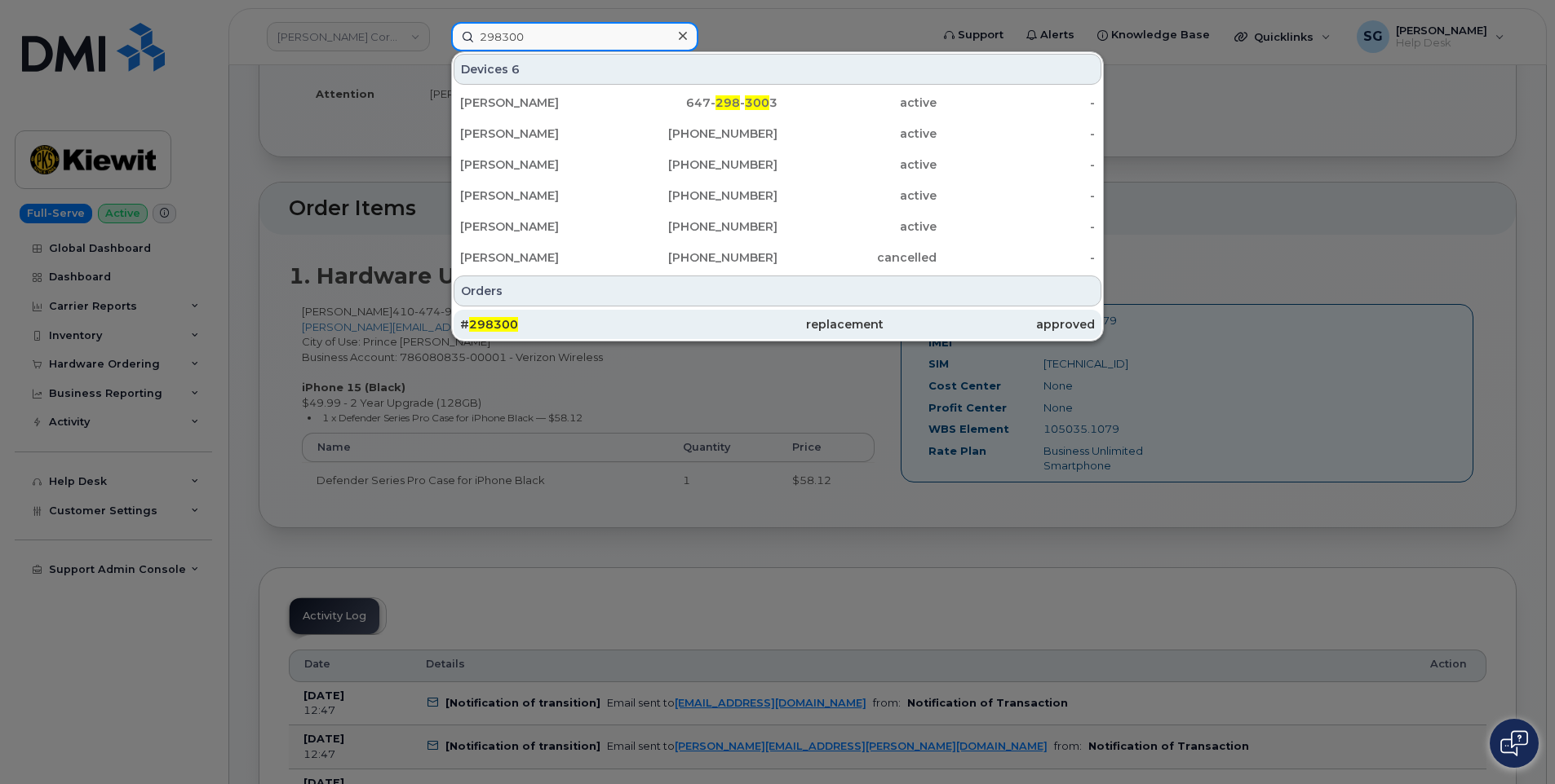
type input "298300"
click at [671, 317] on div "# 298300" at bounding box center [776, 325] width 211 height 30
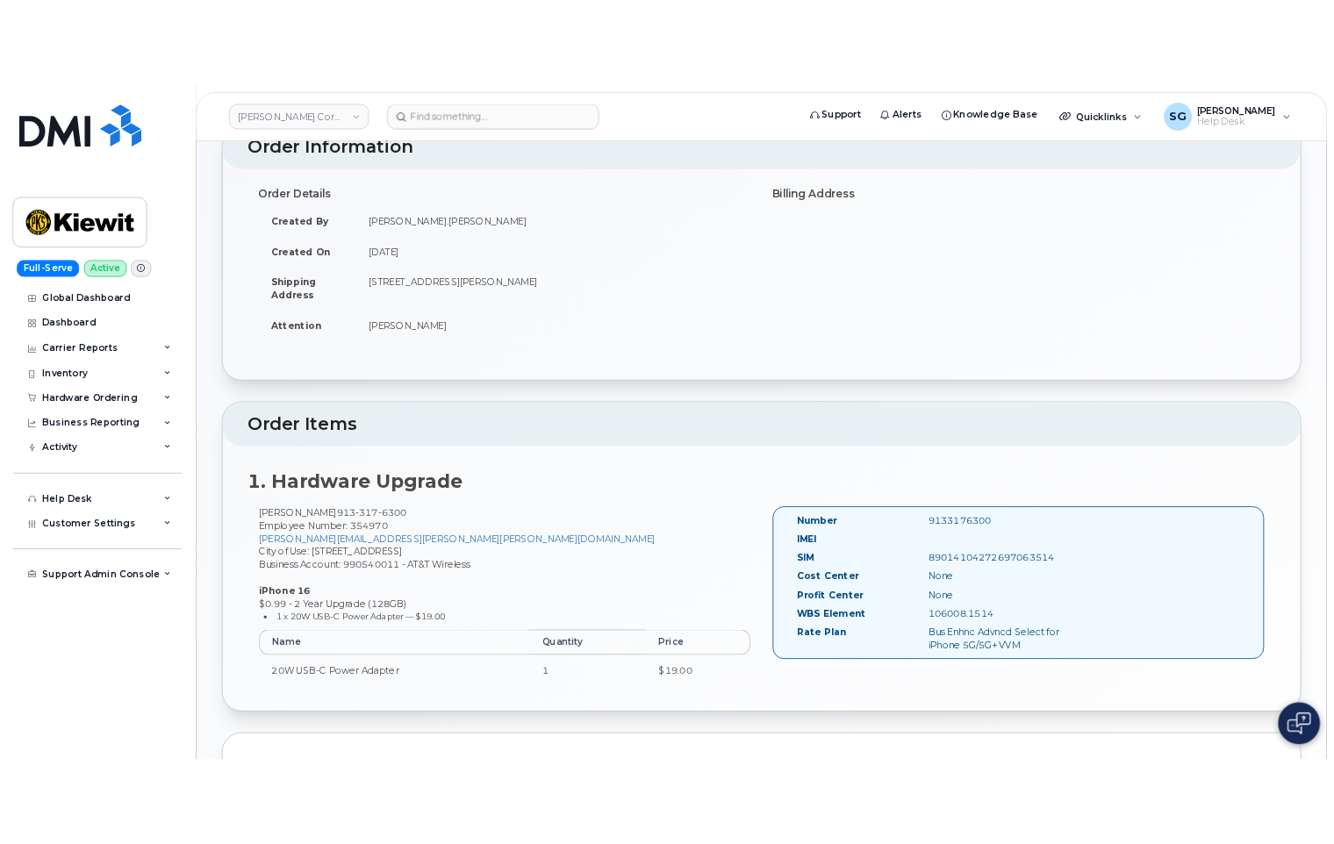
scroll to position [176, 0]
